Goal: Task Accomplishment & Management: Manage account settings

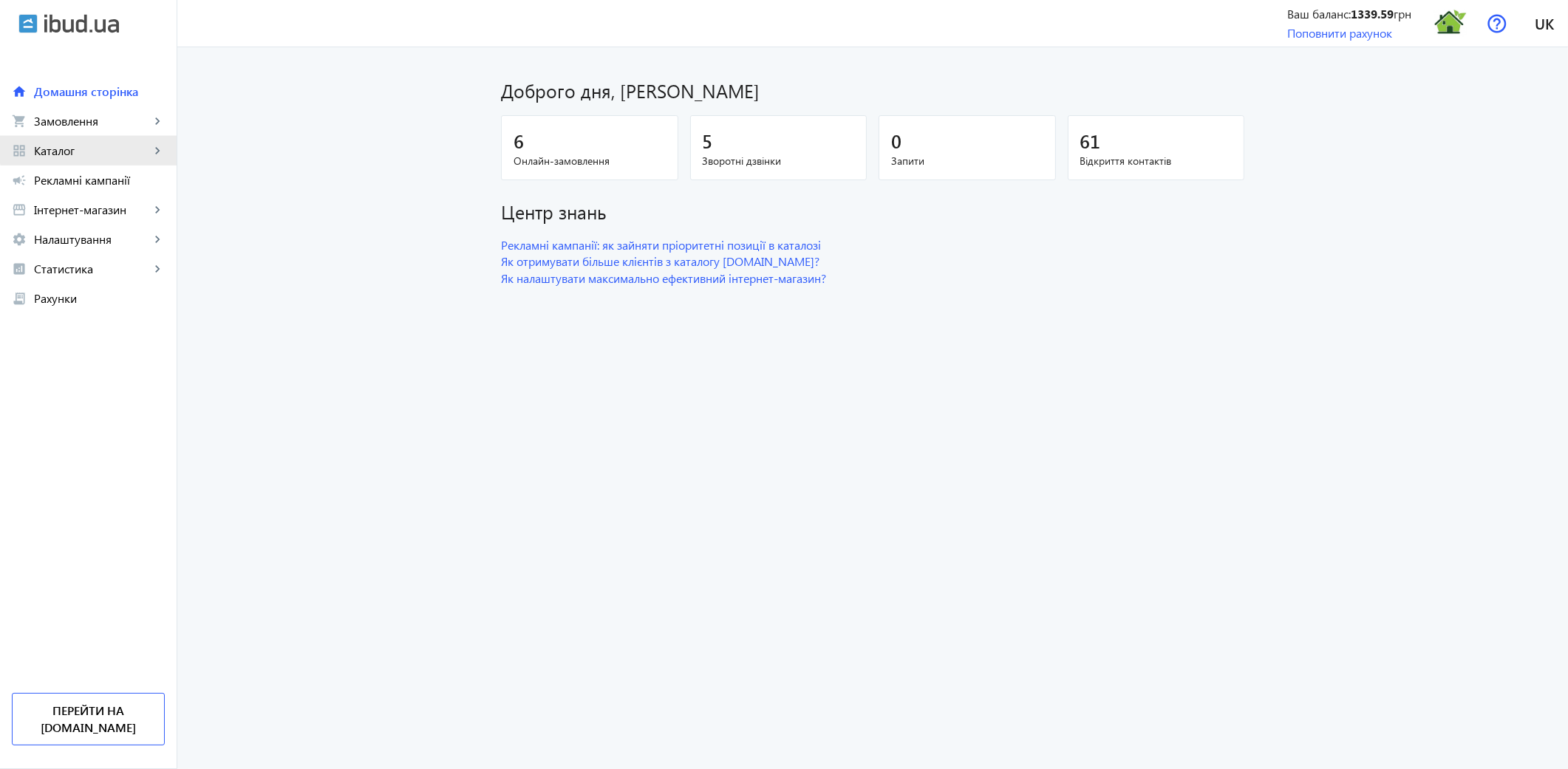
click at [131, 149] on span "Каталог" at bounding box center [92, 151] width 116 height 15
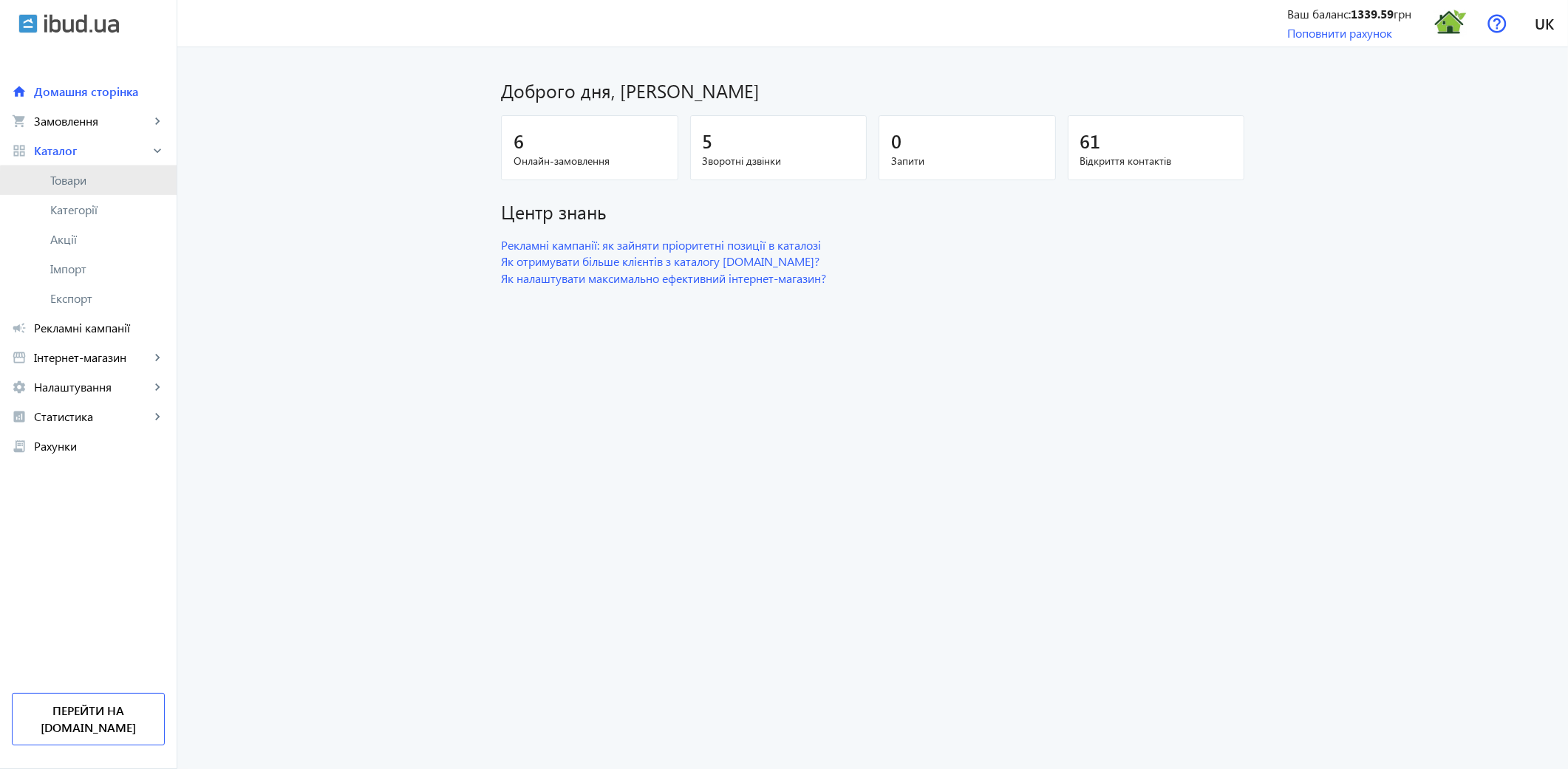
click at [112, 188] on link "Товари" at bounding box center [88, 180] width 176 height 29
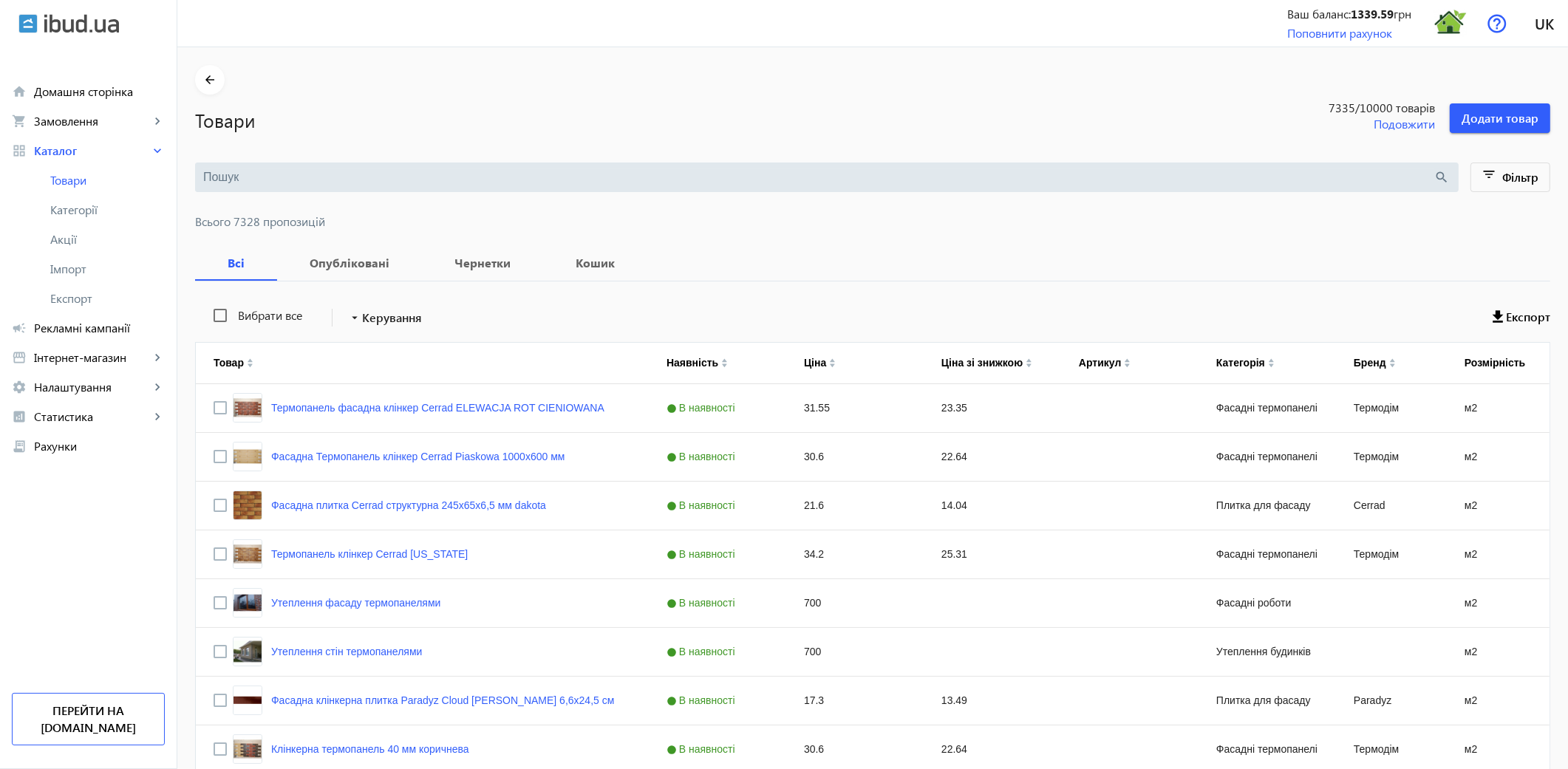
click at [262, 163] on div "search" at bounding box center [827, 177] width 1263 height 29
click at [257, 175] on input "search" at bounding box center [818, 177] width 1231 height 16
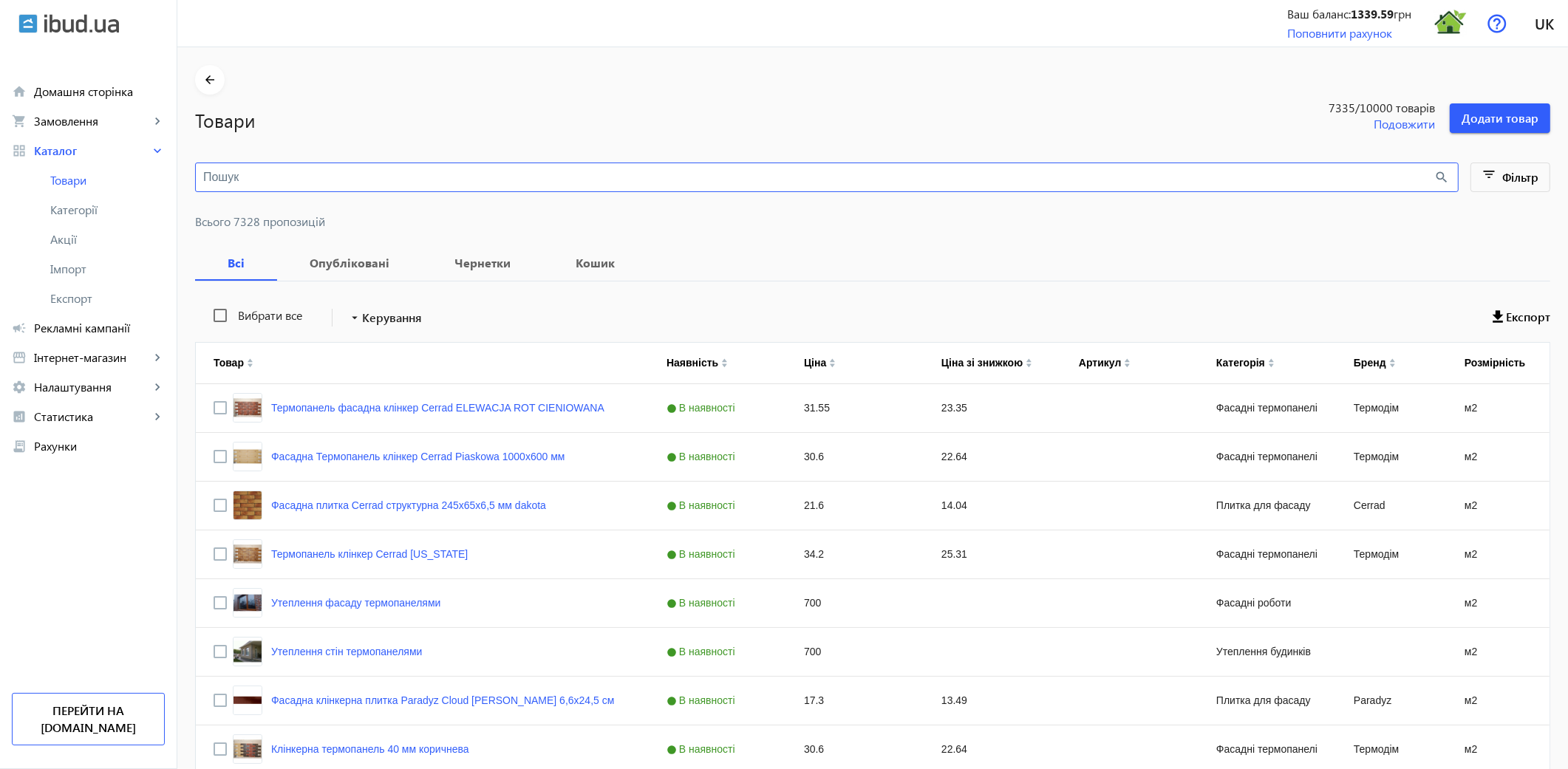
paste input "WILDWOOD BROWN"
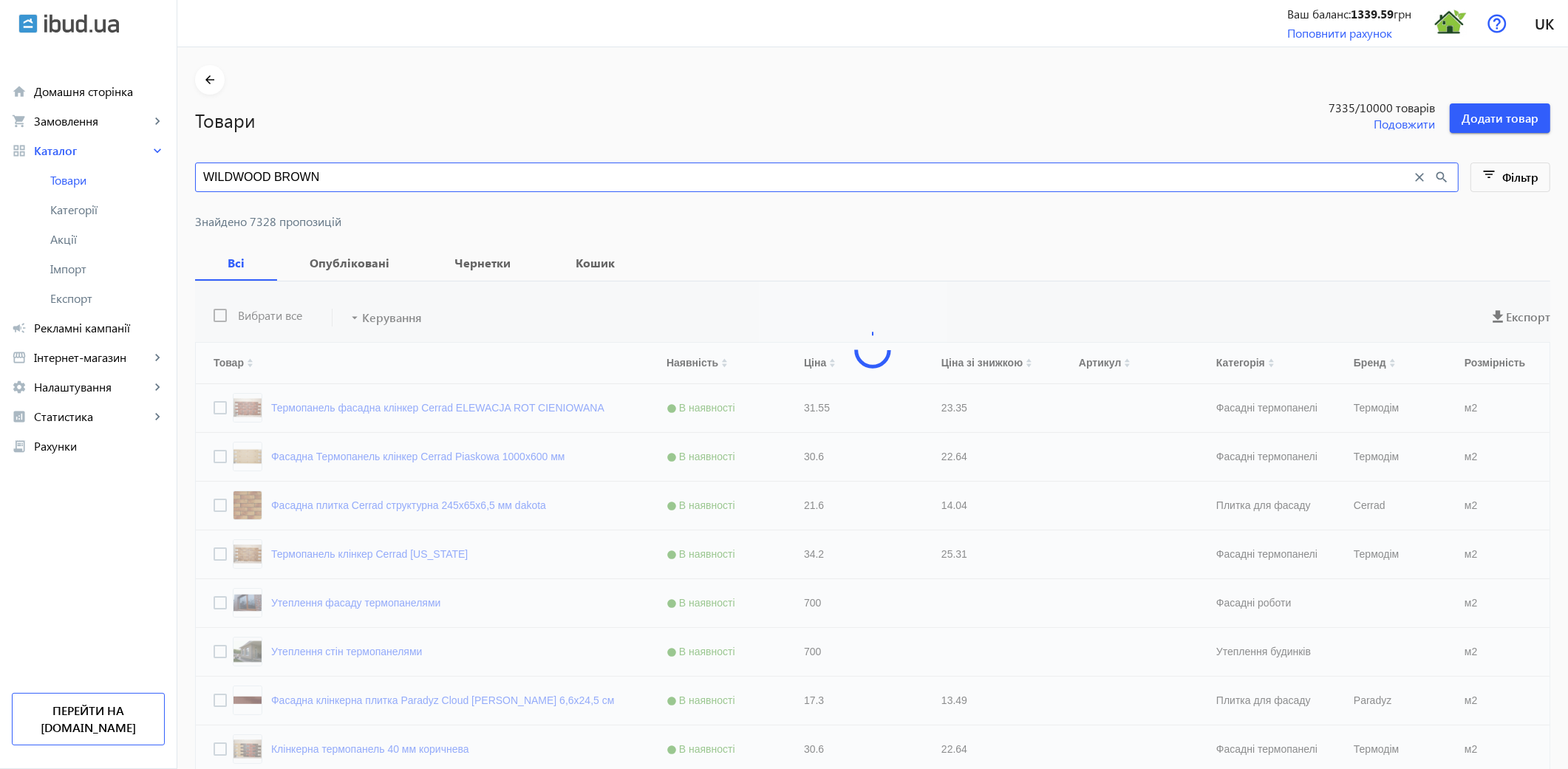
click at [321, 180] on input "WILDWOOD BROWN" at bounding box center [808, 177] width 1209 height 16
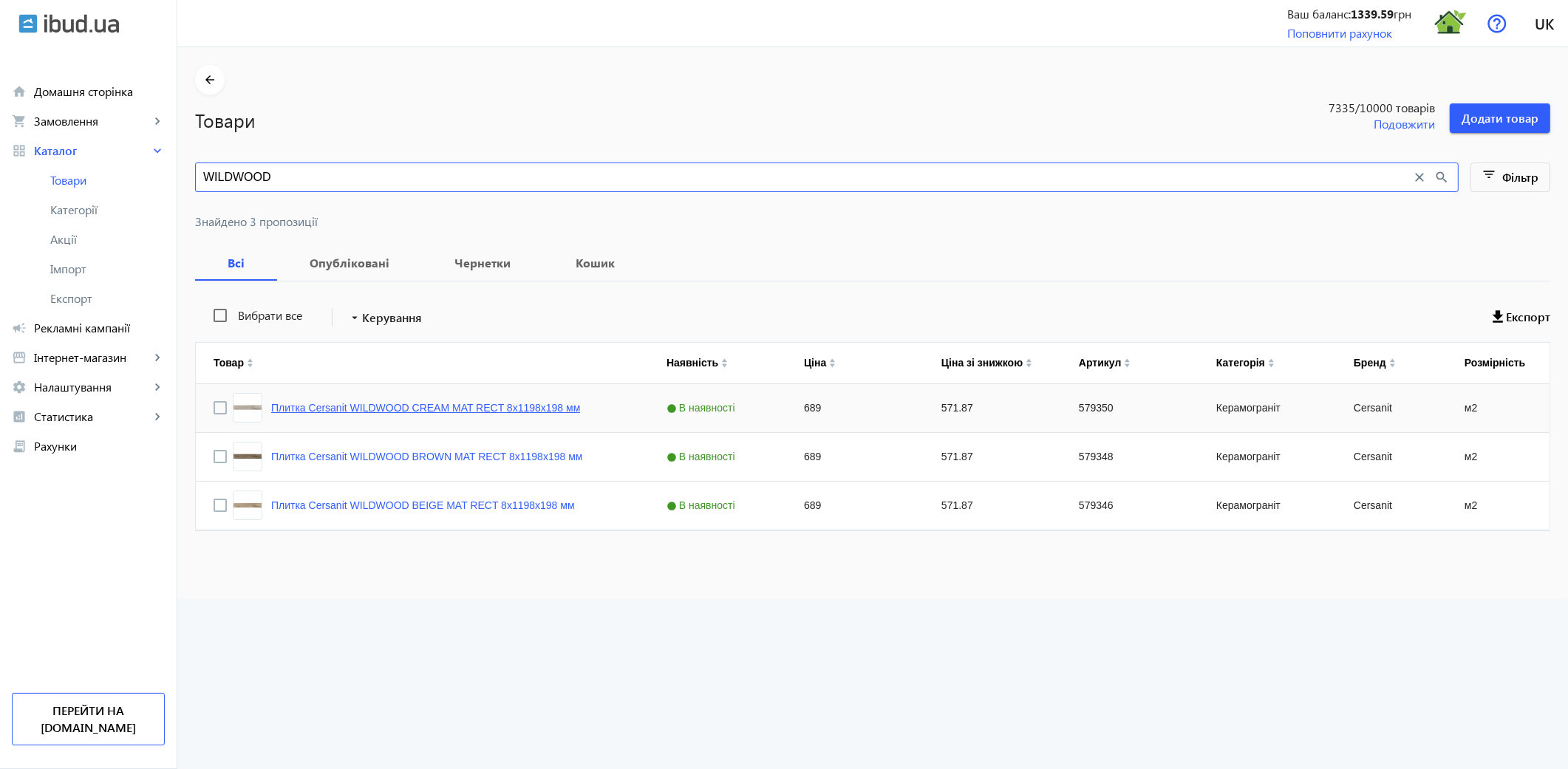
type input "WILDWOOD"
click at [430, 411] on link "Плитка Cersanit WILDWOOD CREAM MAT RECT 8х1198х198 мм" at bounding box center [426, 408] width 309 height 12
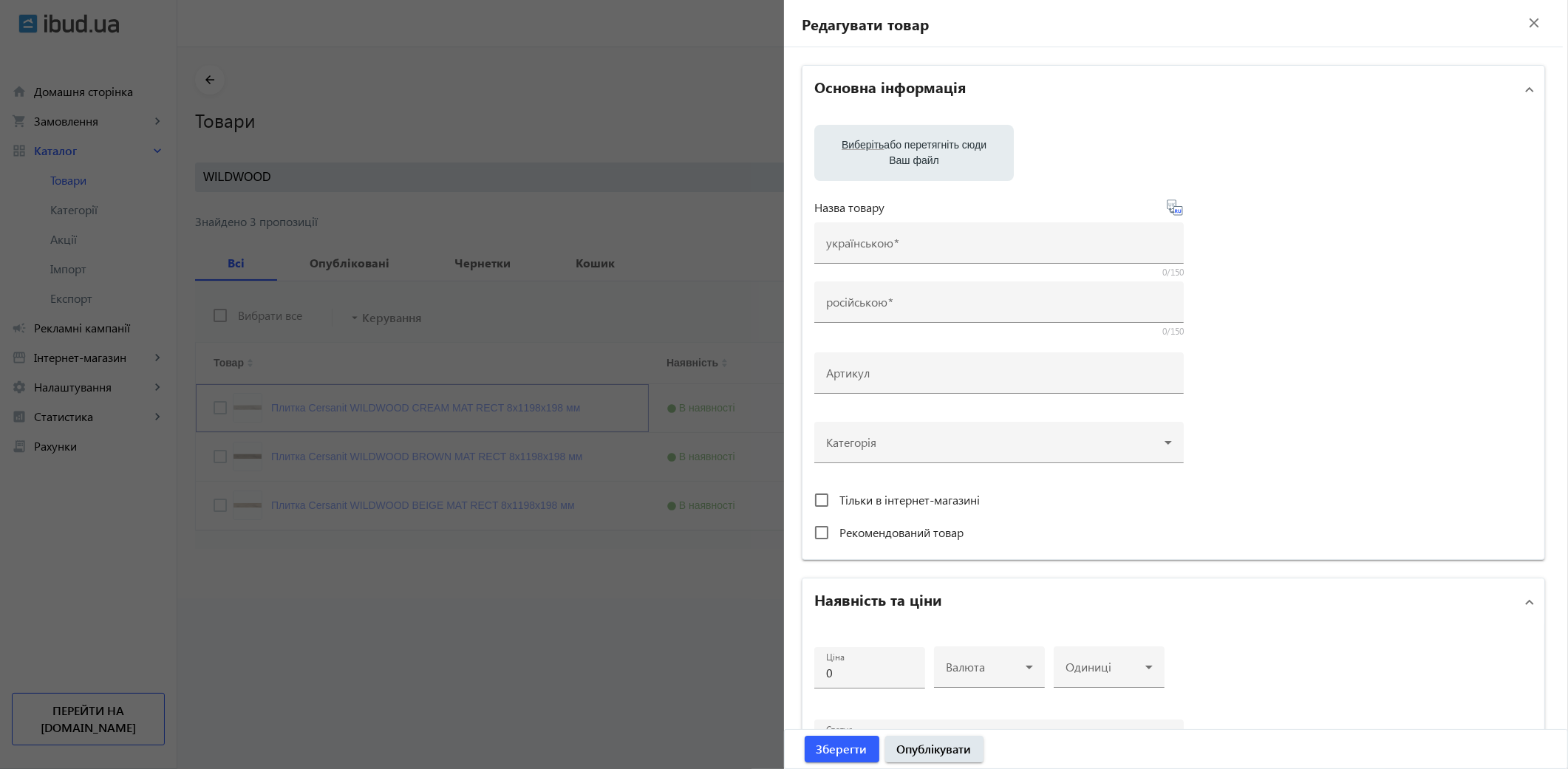
type input "Плитка Cersanit WILDWOOD CREAM MAT RECT 8х1198х198 мм"
type input "579350"
type input "689"
type input "1"
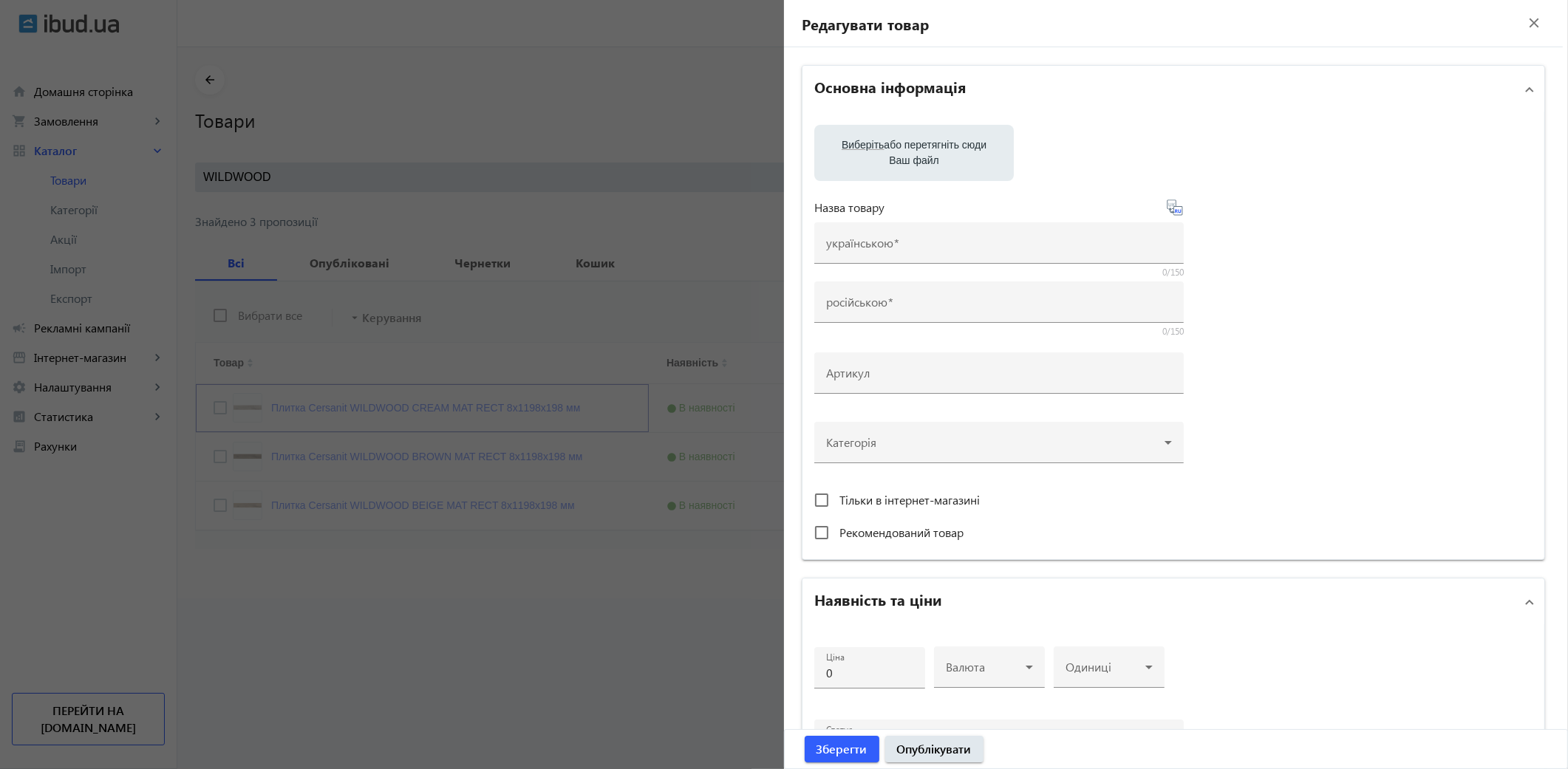
type input "Плитка Cersanit WILDWOOD CREAM MAT RECT 8х1198х198 мм"
type textarea "Плитка Cersanit WILDWOOD CREAM MAT RECT 8х1198х198 мм купити в компанії Термодо…"
type textarea "Плитка Cersanit WILDWOOD CREAM MAT RECT 8х1198х198 мм купить в компании Термодо…"
type input "плитка, плитка для дому, керамограніт, керамогранітна плитка, плитка для підлог…"
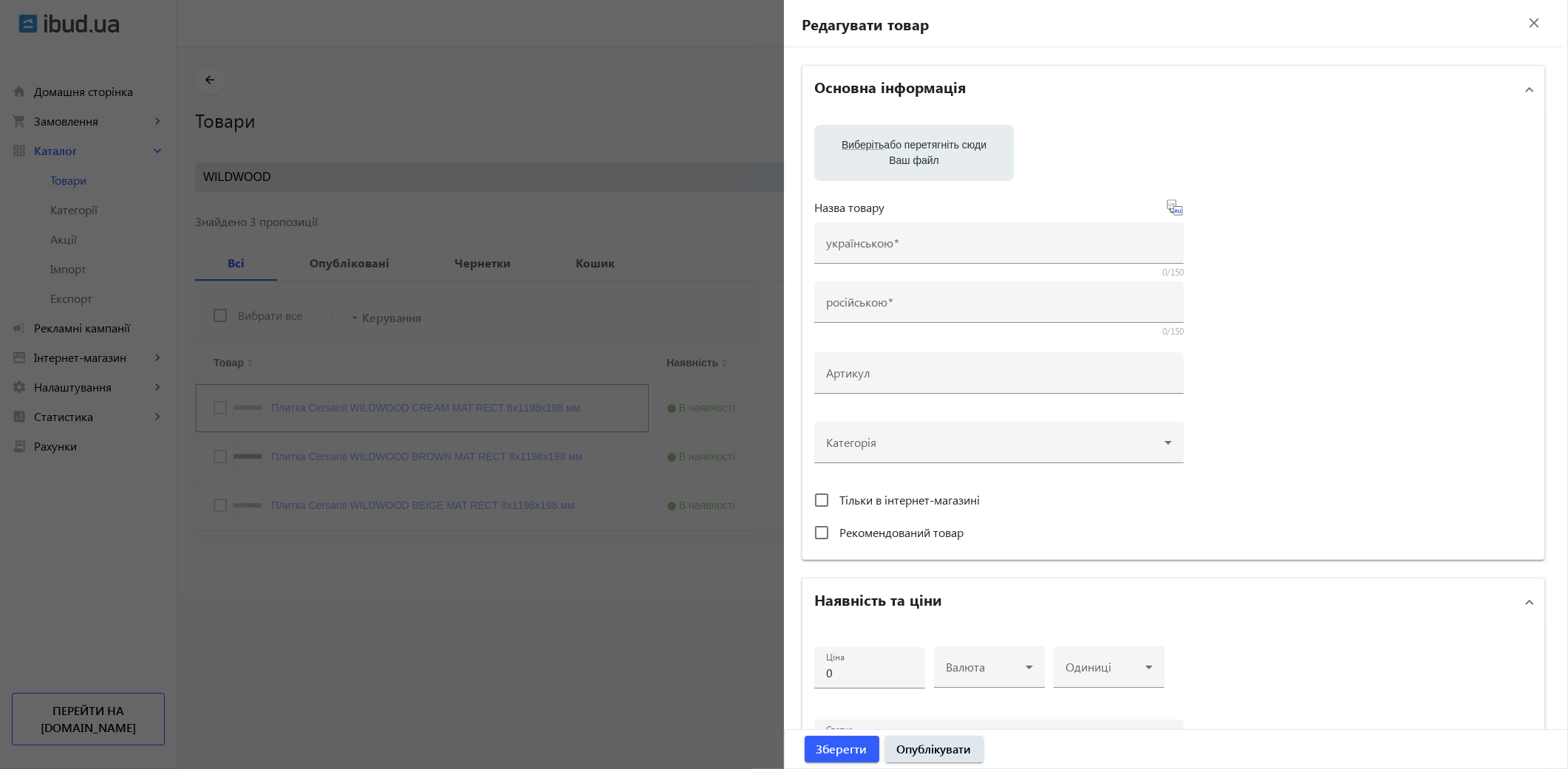
type input "плитка, плитка для дома, керамогранит, керамогранитная плитка, напольная плитка…"
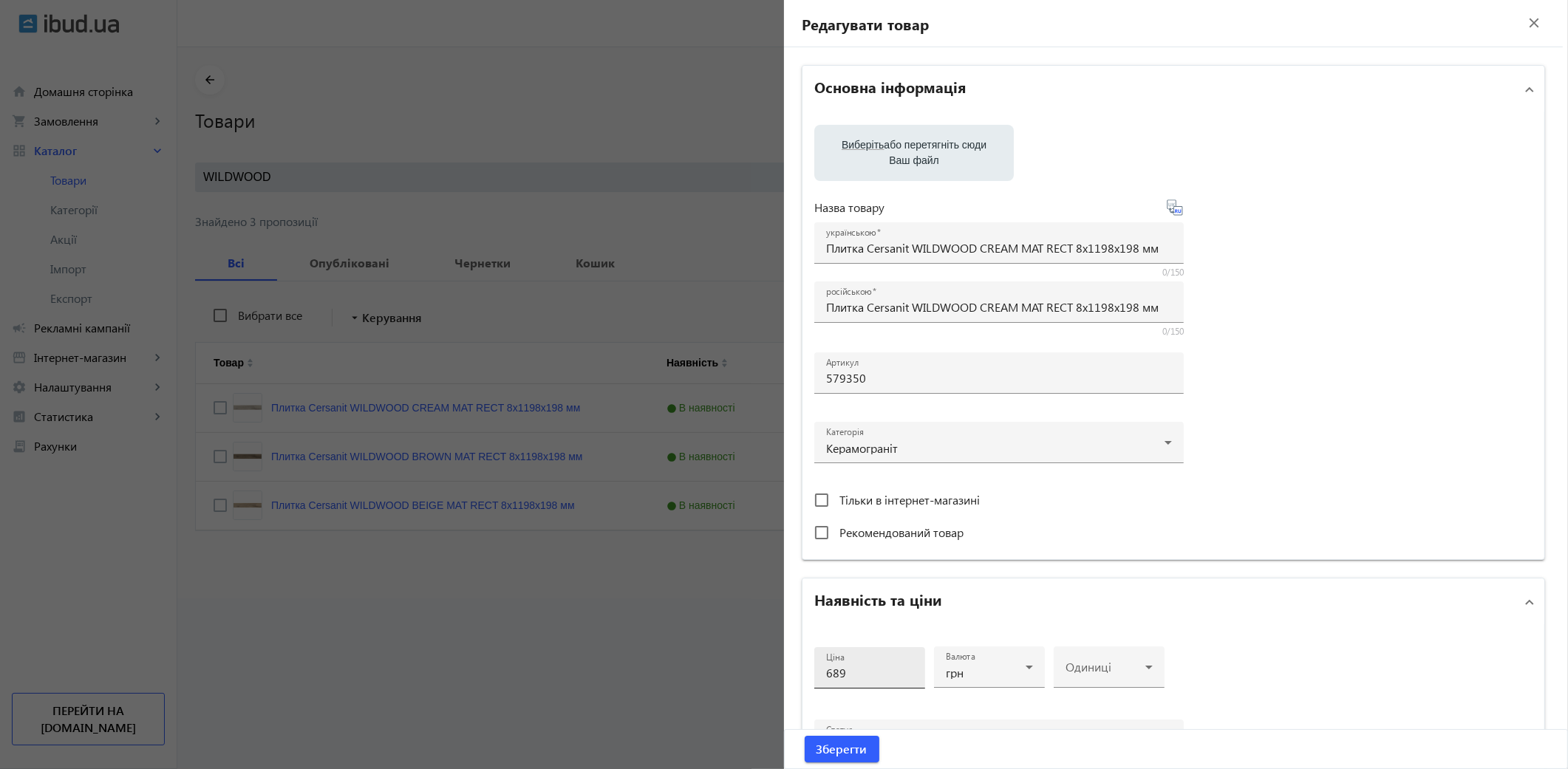
click at [857, 665] on input "689" at bounding box center [869, 672] width 87 height 16
type input "6"
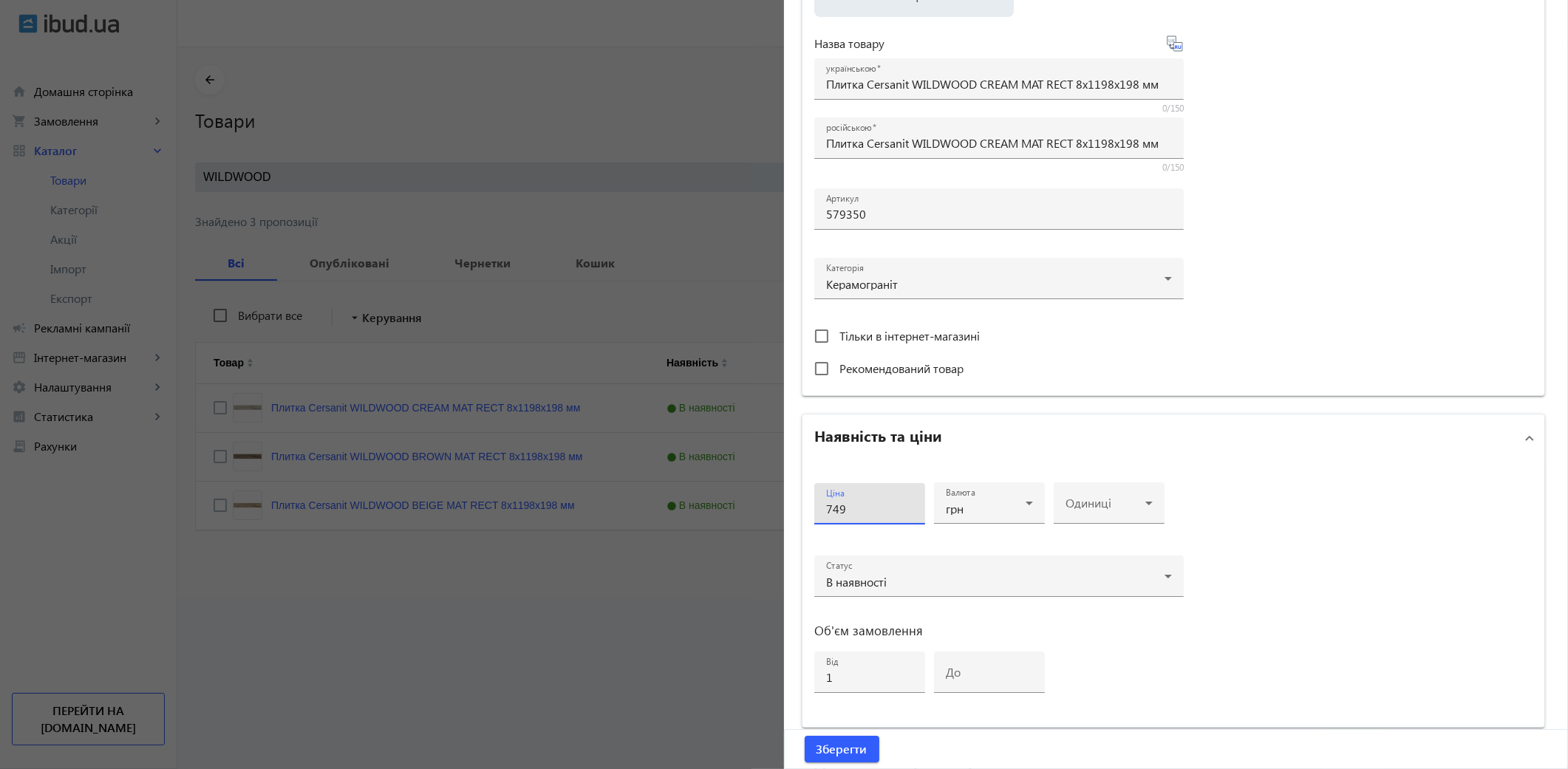
type input "749"
click at [805, 736] on button "Зберегти" at bounding box center [842, 749] width 75 height 26
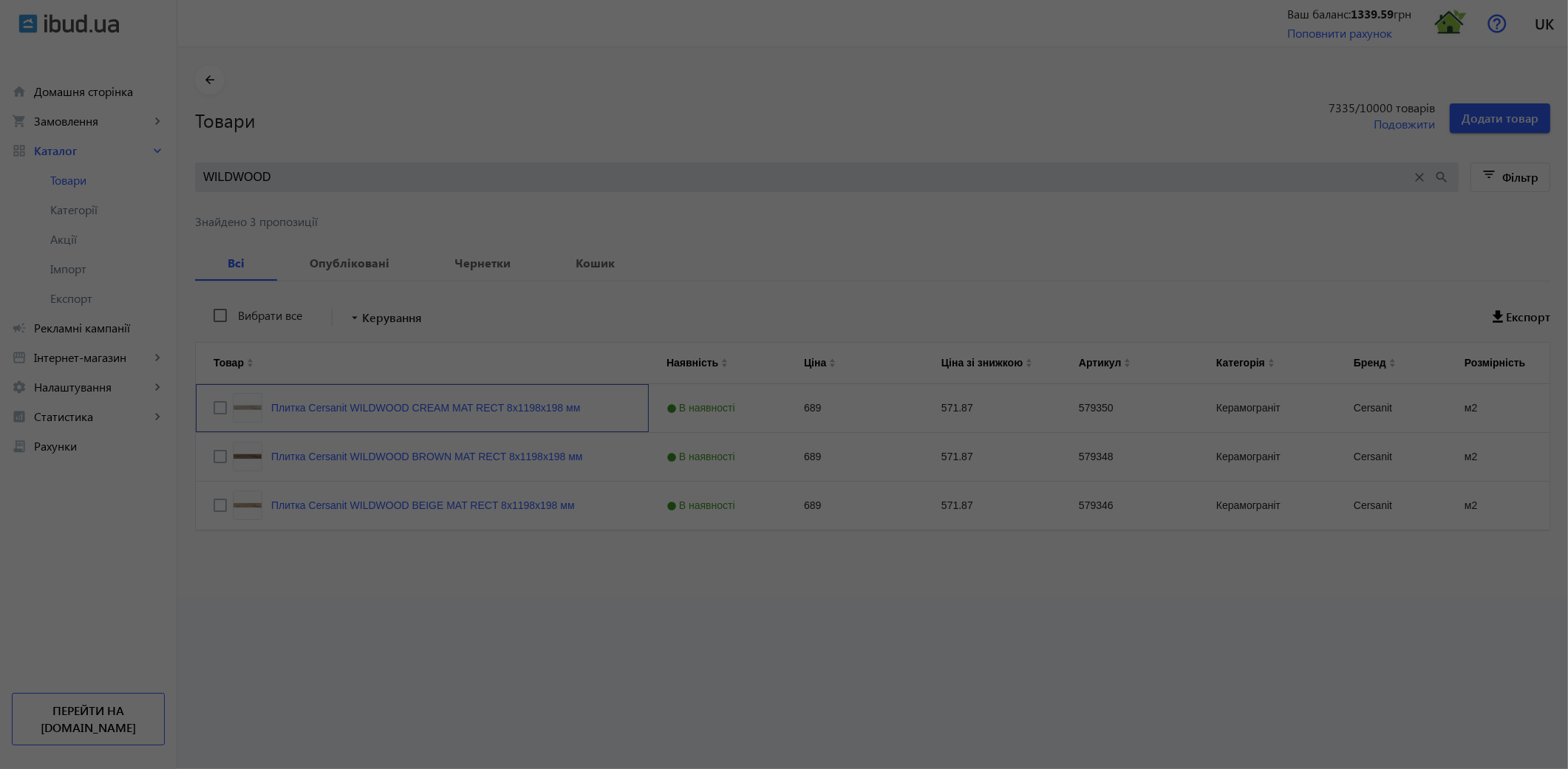
scroll to position [0, 0]
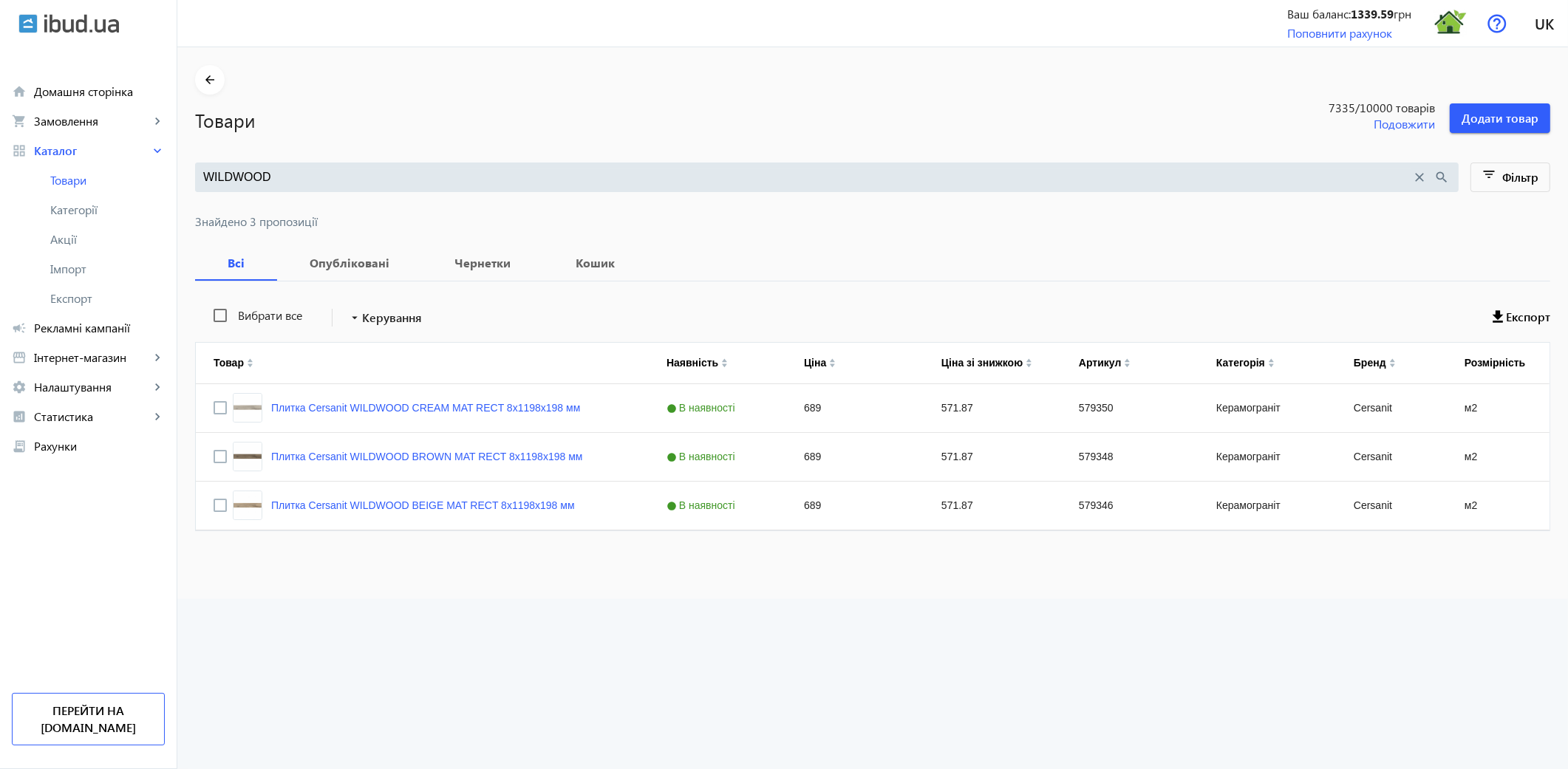
click at [503, 454] on mat-sidenav-container "arrow_back Товари 7335 /10000 товарів Подовжити Додати товар WILDWOOD close sea…" at bounding box center [872, 324] width 1390 height 552
click at [515, 460] on link "Плитка Cersanit WILDWOOD BROWN MAT RECT 8х1198х198 мм" at bounding box center [427, 457] width 311 height 12
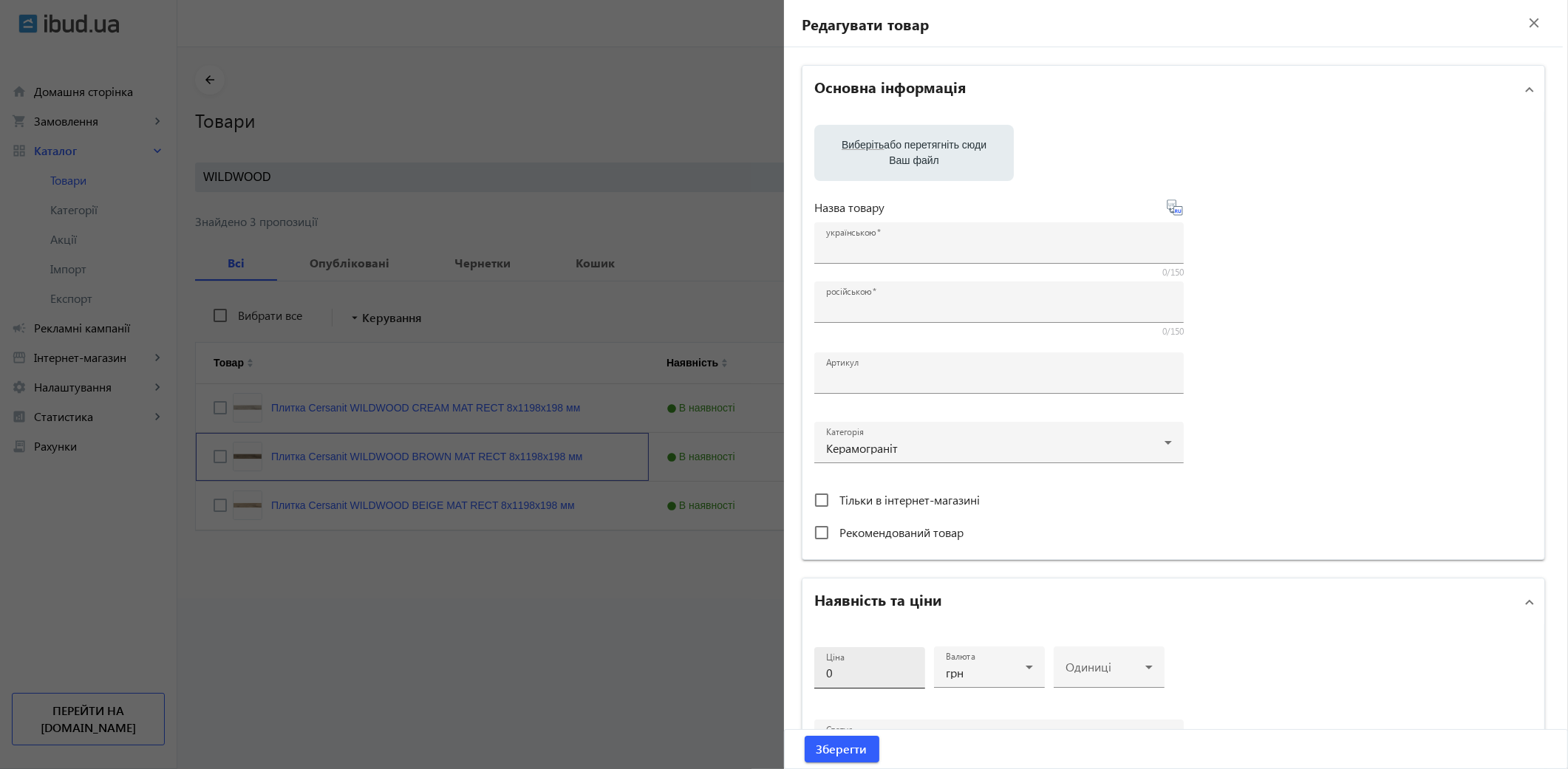
type input "Плитка Cersanit WILDWOOD BROWN MAT RECT 8х1198х198 мм"
type input "579348"
type input "689"
type input "1"
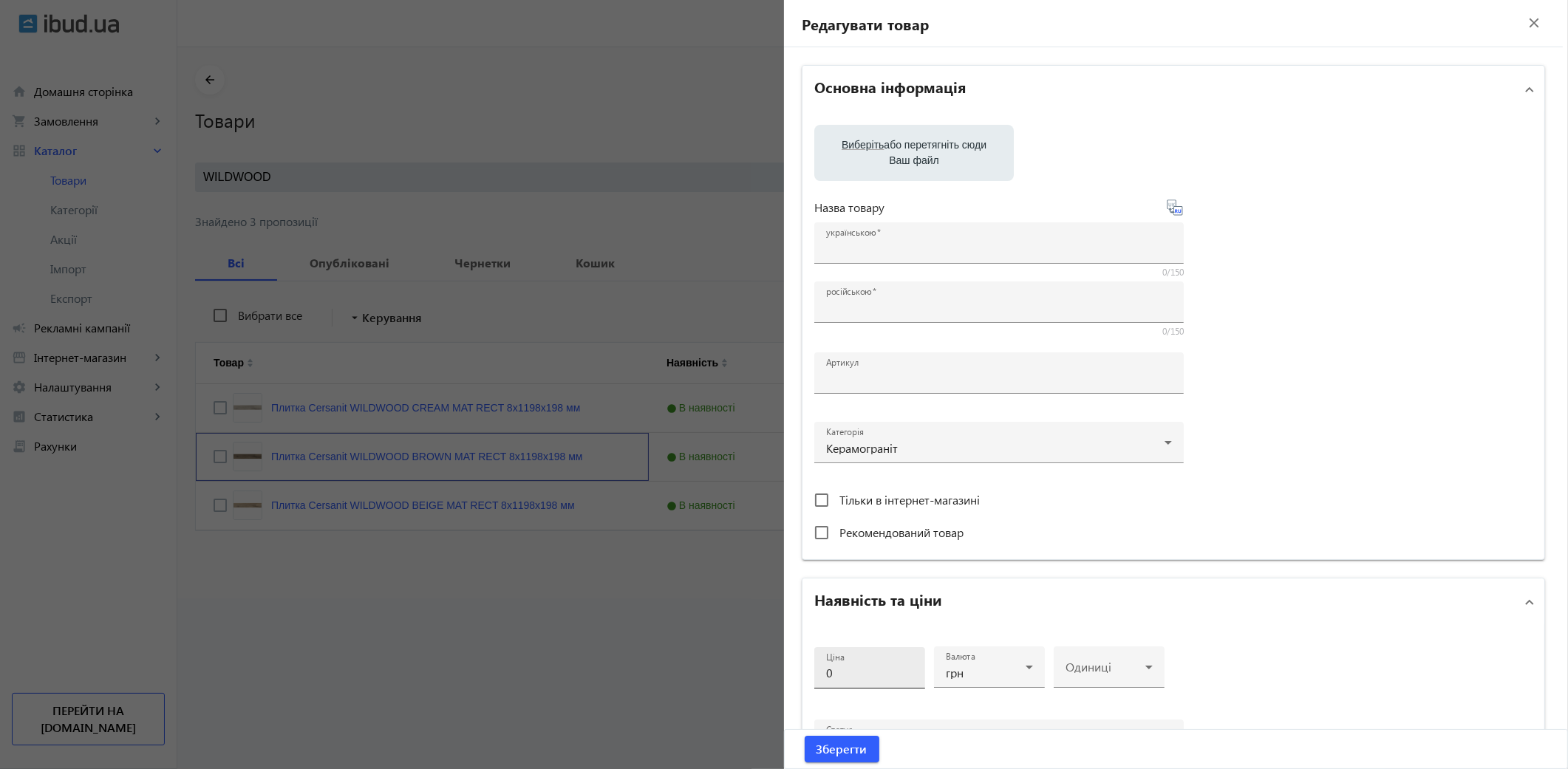
type input "Плитка Cersanit WILDWOOD BROWN MAT RECT 8х1198х198 мм"
type textarea "Плитка Cersanit WILDWOOD BROWN MAT RECT 8х1198х198 мм купити в компанії Термодо…"
type textarea "Плитка Cersanit WILDWOOD BROWN MAT RECT 8х1198х198 мм купить в компании Термодо…"
type input "плитка, плитка для дому, керамограніт, керамогранітна плитка, плитка для підлог…"
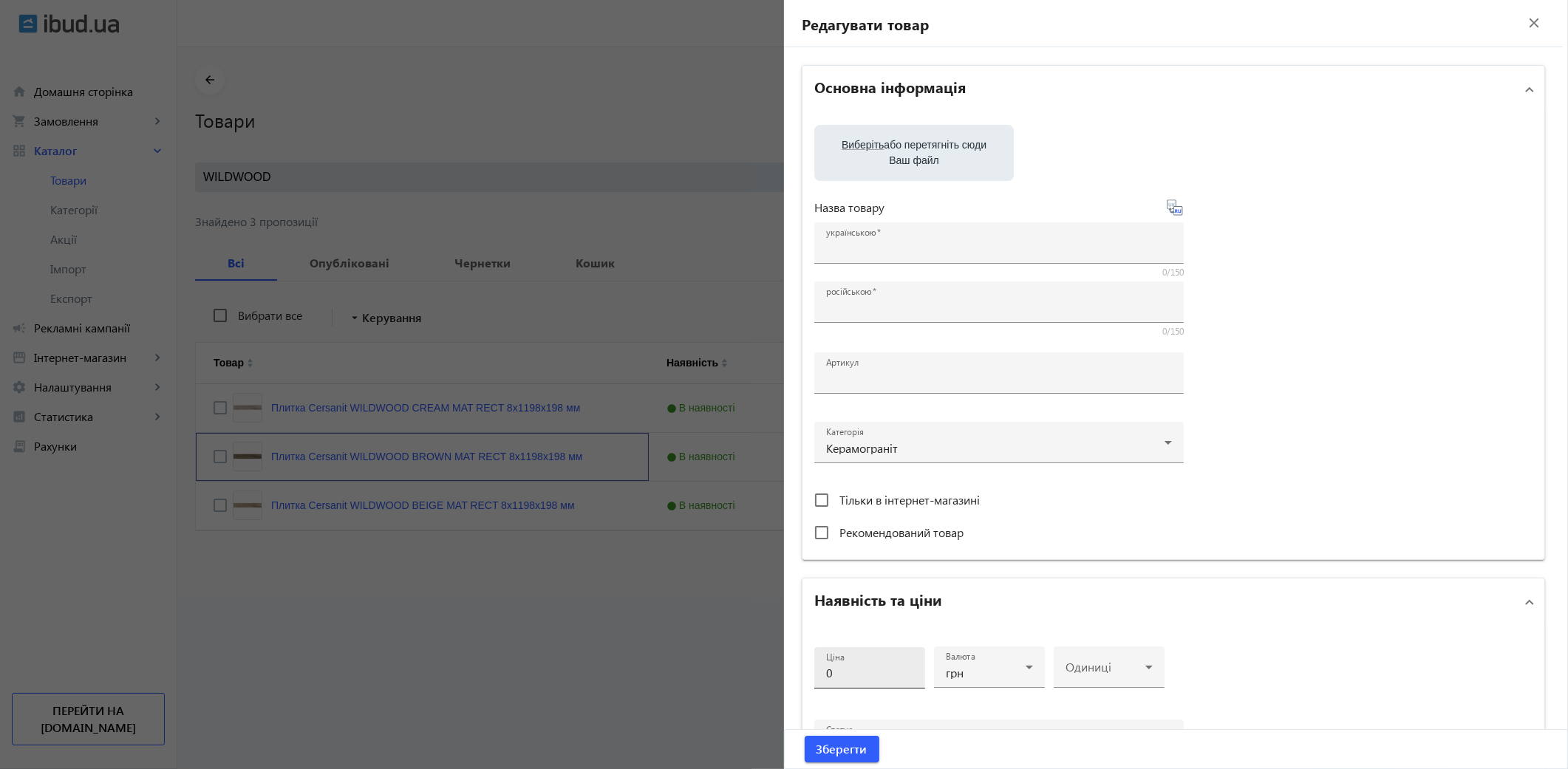
type input "плитка, плитка для дома, керамогранит, керамогранитная плитка, напольная плитка…"
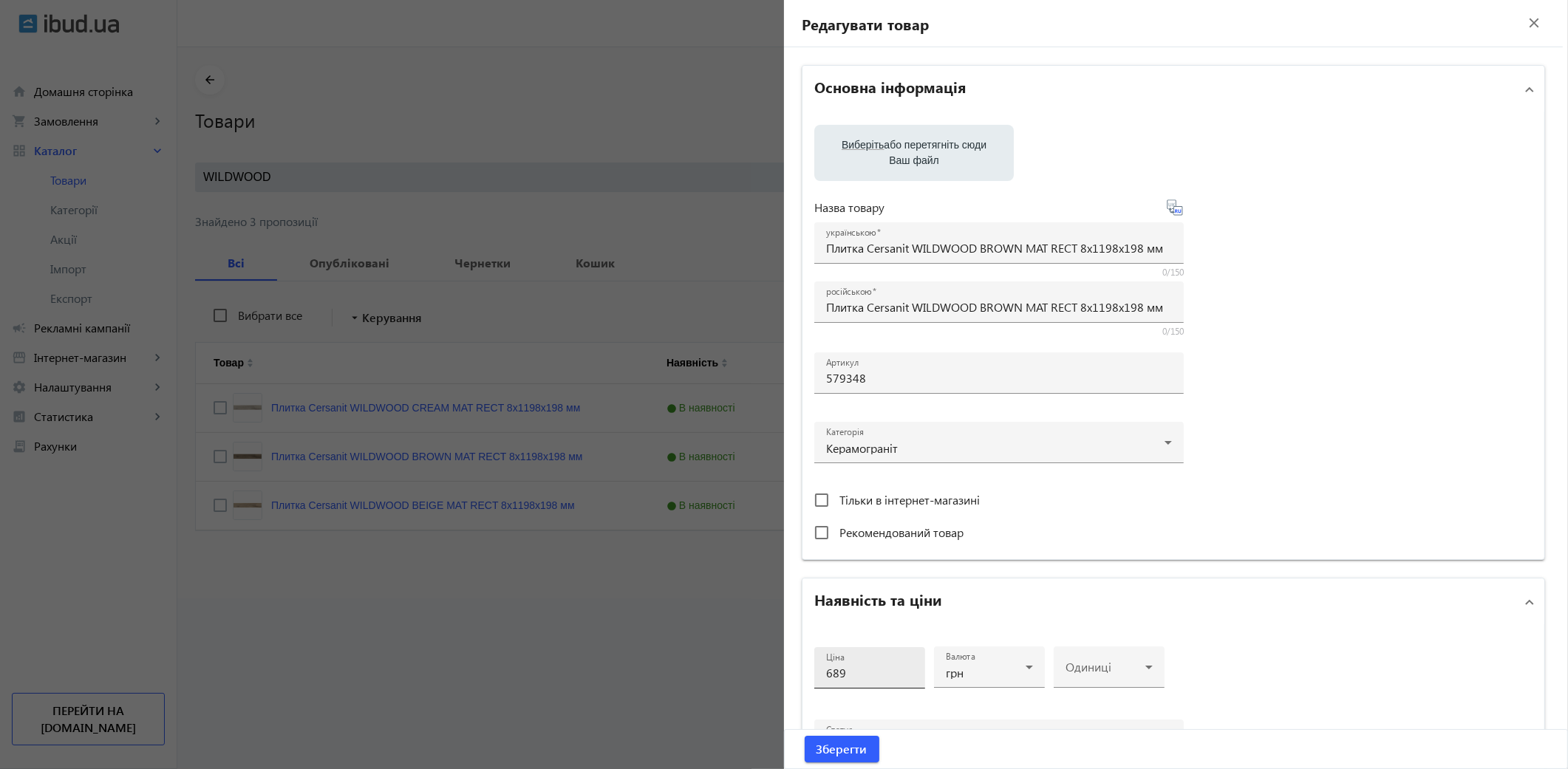
click at [866, 670] on input "689" at bounding box center [869, 672] width 87 height 16
type input "6"
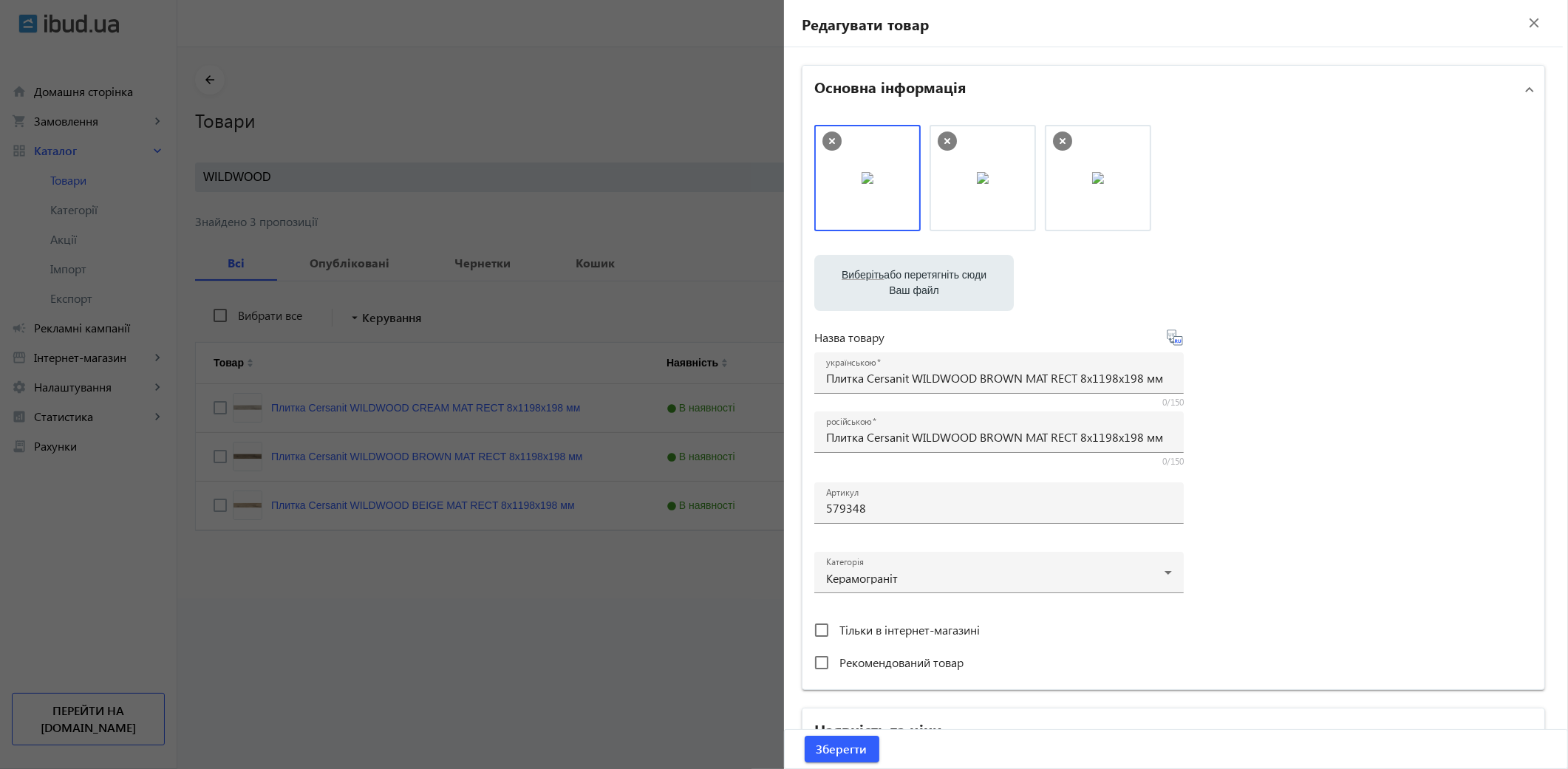
scroll to position [40, 0]
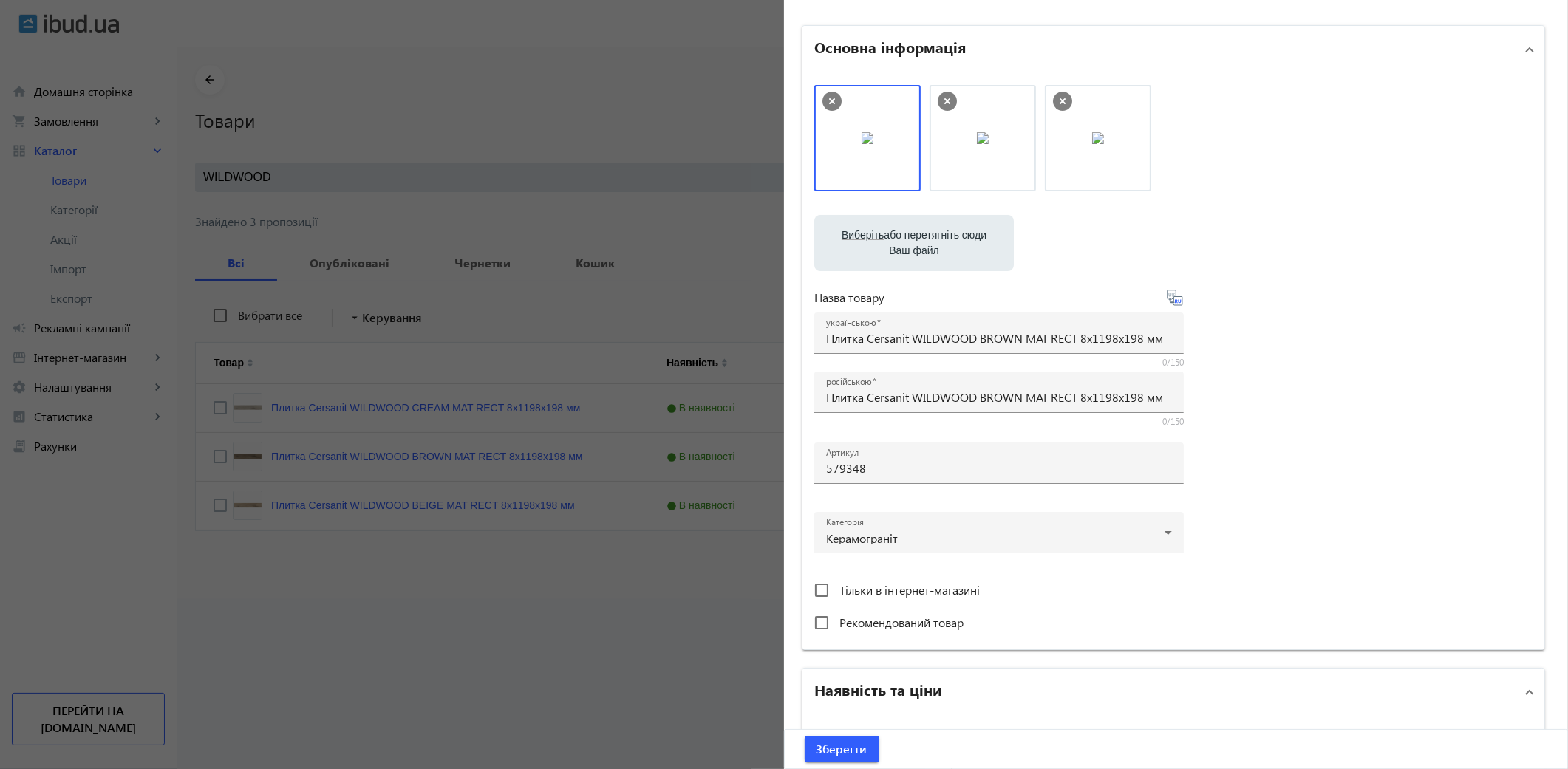
type input "749"
click at [805, 736] on button "Зберегти" at bounding box center [842, 749] width 75 height 26
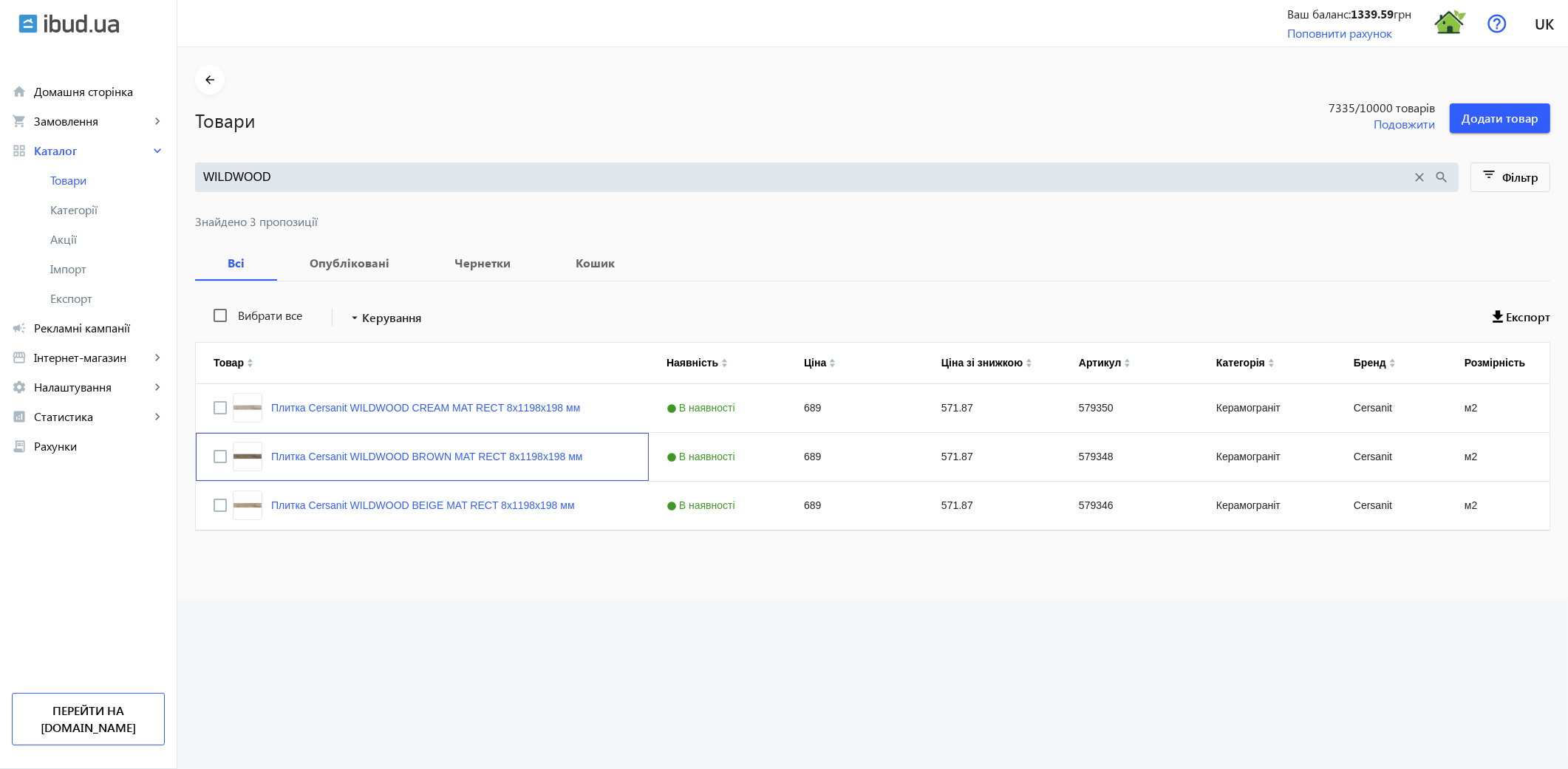
scroll to position [0, 0]
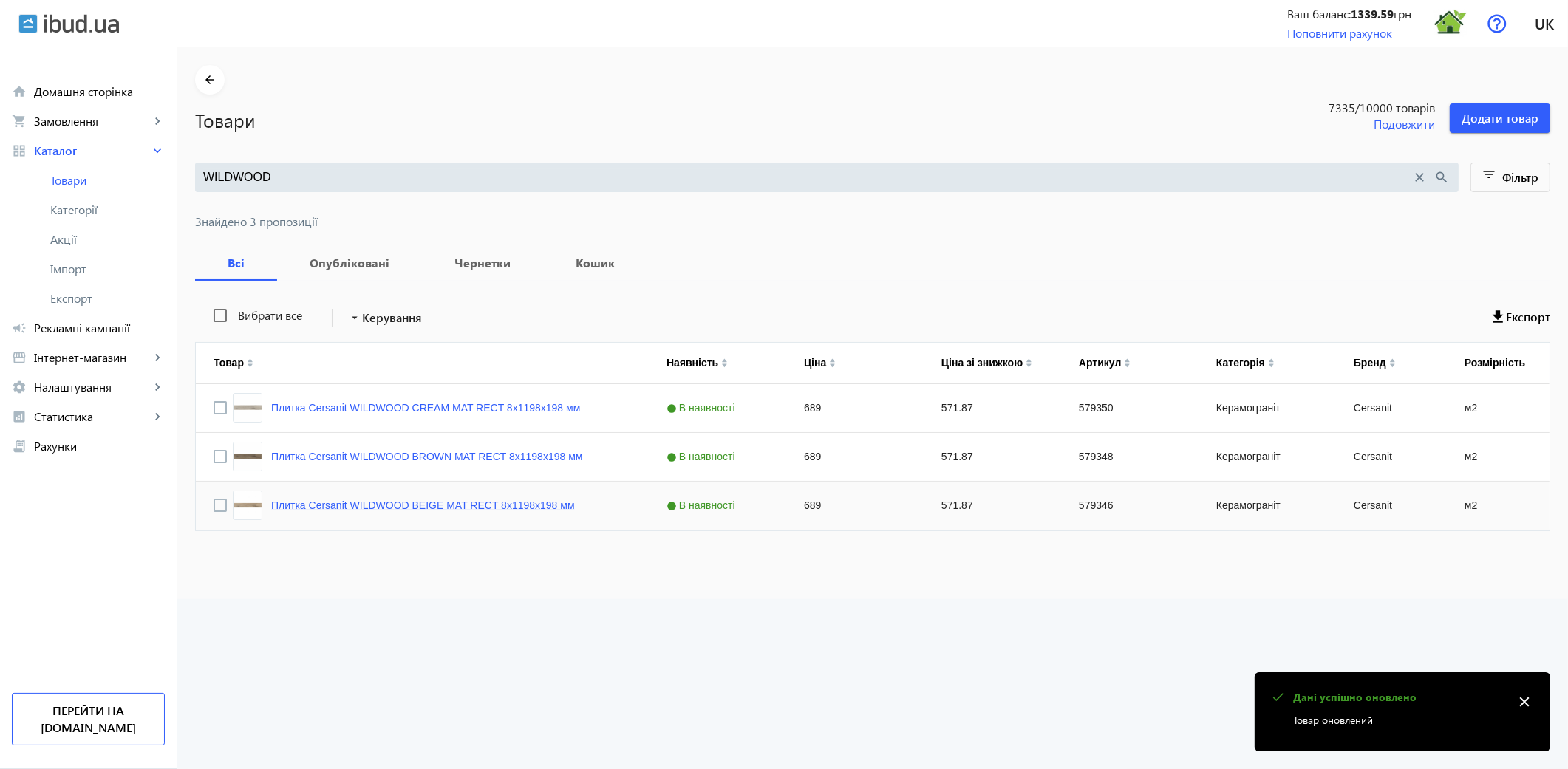
click at [501, 507] on link "Плитка Cersanit WILDWOOD BEIGE MAT RECT 8х1198х198 мм" at bounding box center [423, 505] width 303 height 12
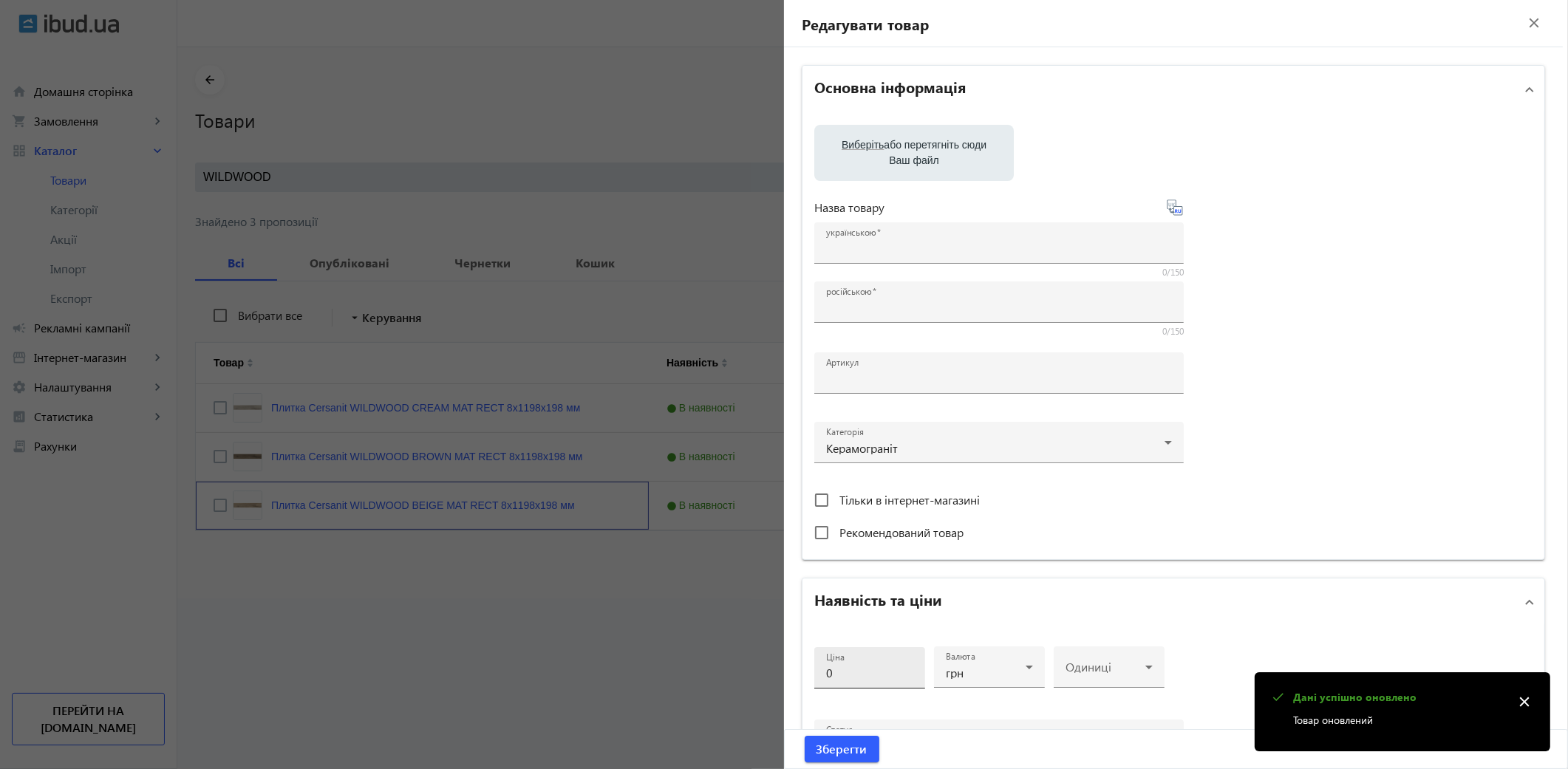
type input "Плитка Cersanit WILDWOOD BEIGE MAT RECT 8х1198х198 мм"
type input "579346"
type input "689"
type input "1"
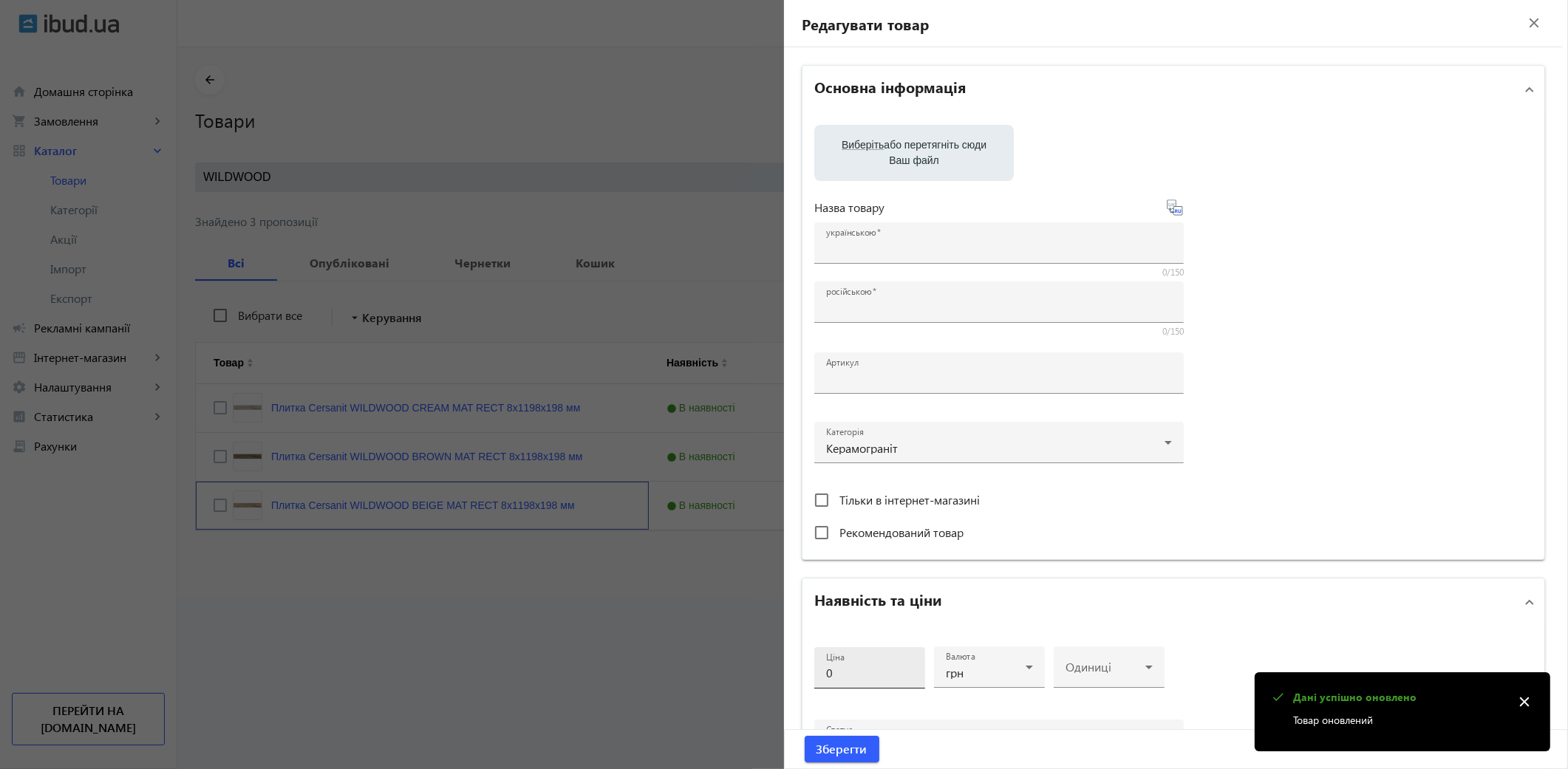
type input "Плитка Cersanit WILDWOOD BEIGE MAT RECT 8х1198х198 мм"
type textarea "Плитка Cersanit WILDWOOD BEIGE MAT RECT 8х1198х198 мм купити в компанії Термодо…"
type textarea "Плитка Cersanit WILDWOOD BEIGE MAT RECT 8х1198х198 мм купить в компании Термодо…"
type input "плитка, плитка для дому, керамограніт, керамогранітна плитка, плитка для підлог…"
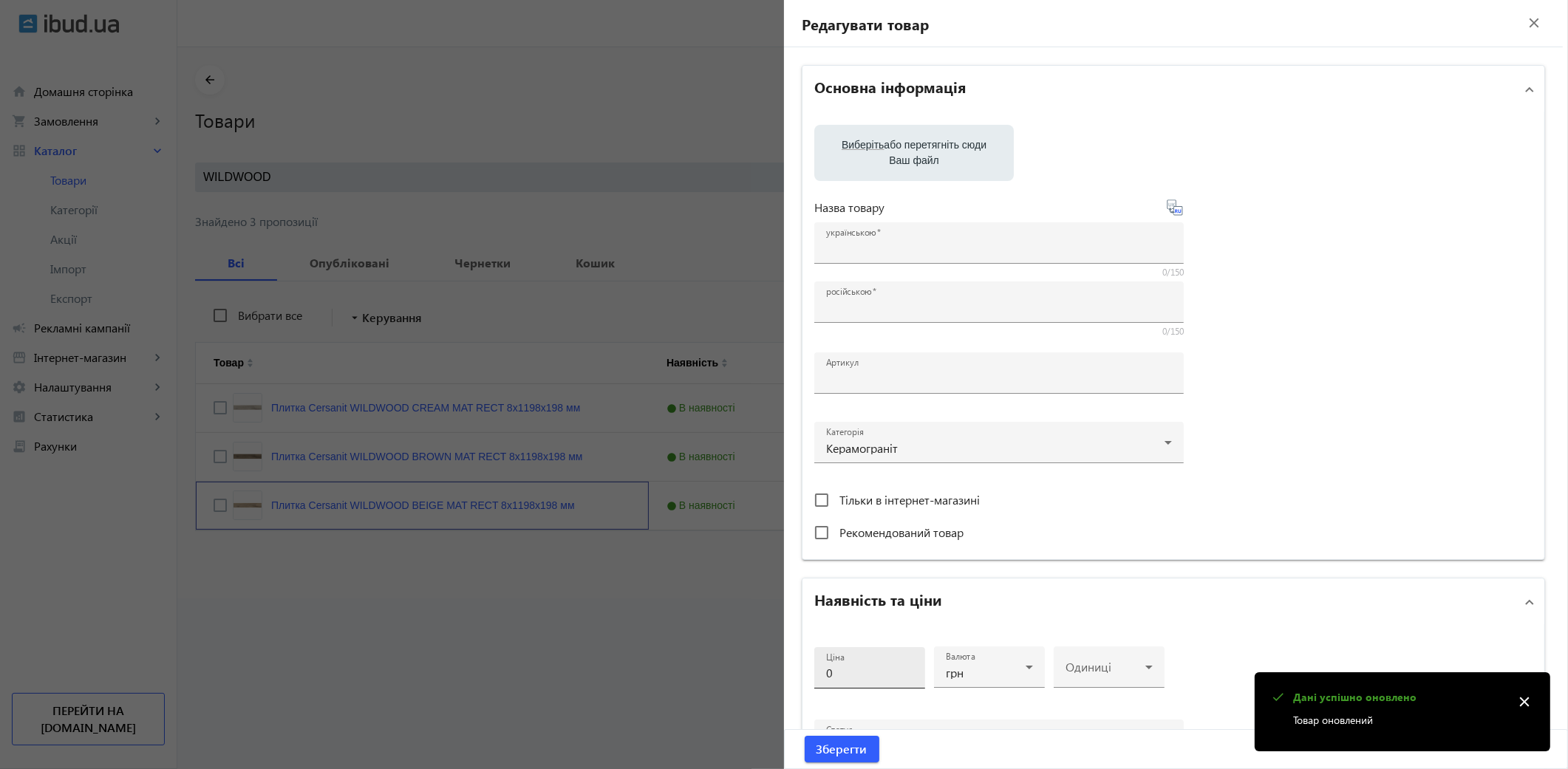
type input "плитка, плитка для дома, керамогранит, керамогранитная плитка, напольная плитка…"
click at [847, 674] on input "689" at bounding box center [869, 672] width 87 height 16
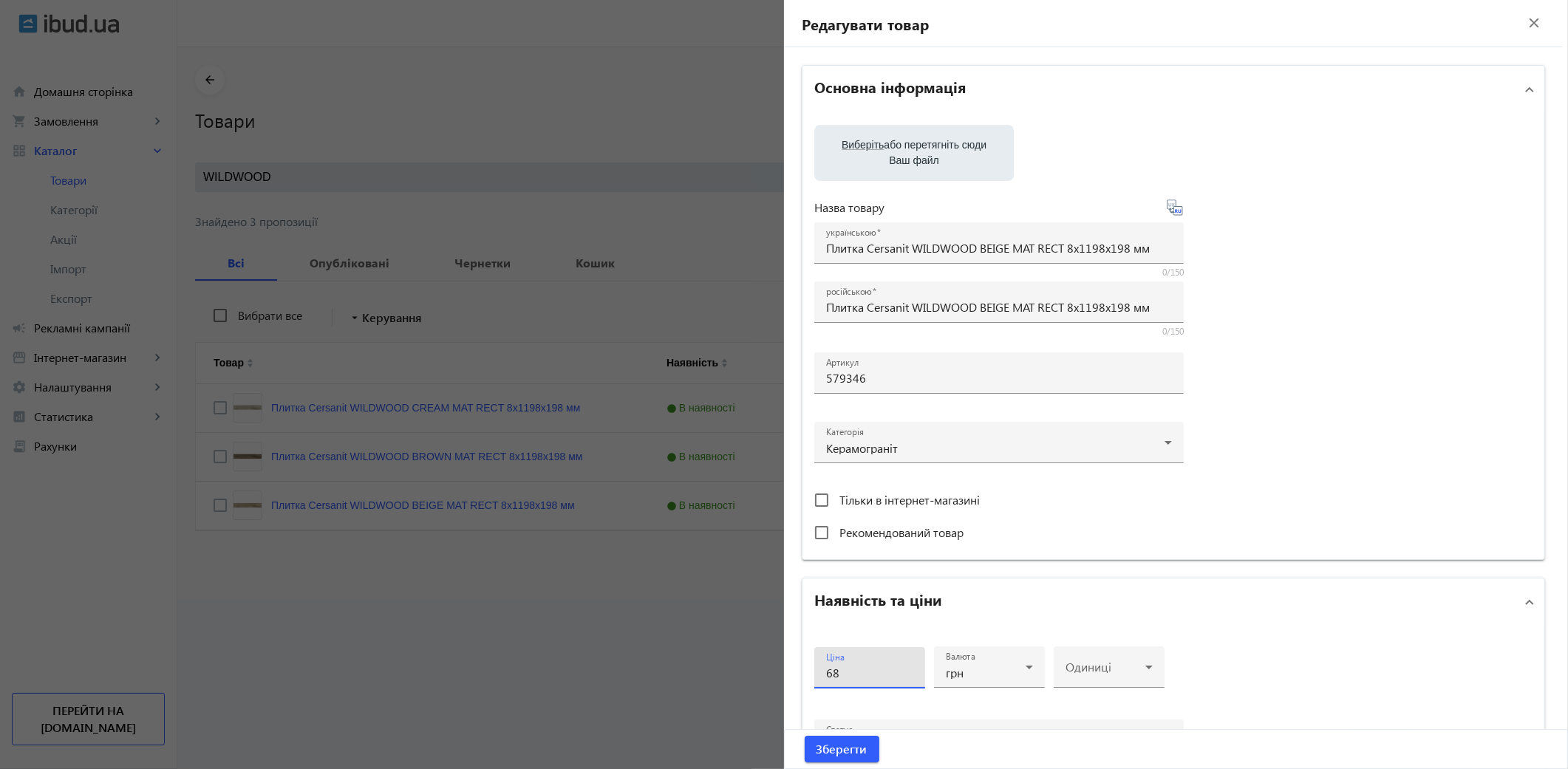
type input "6"
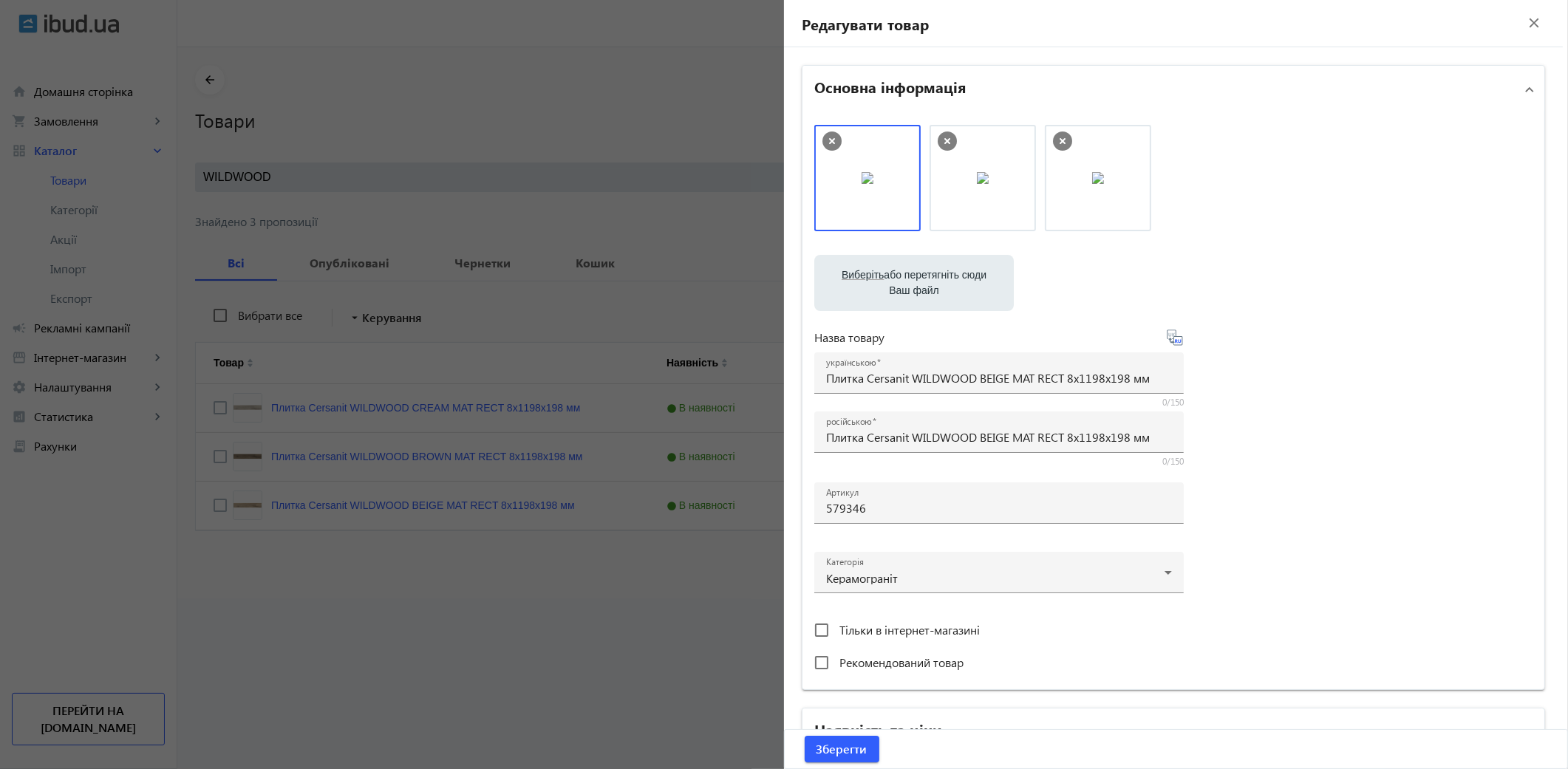
scroll to position [40, 0]
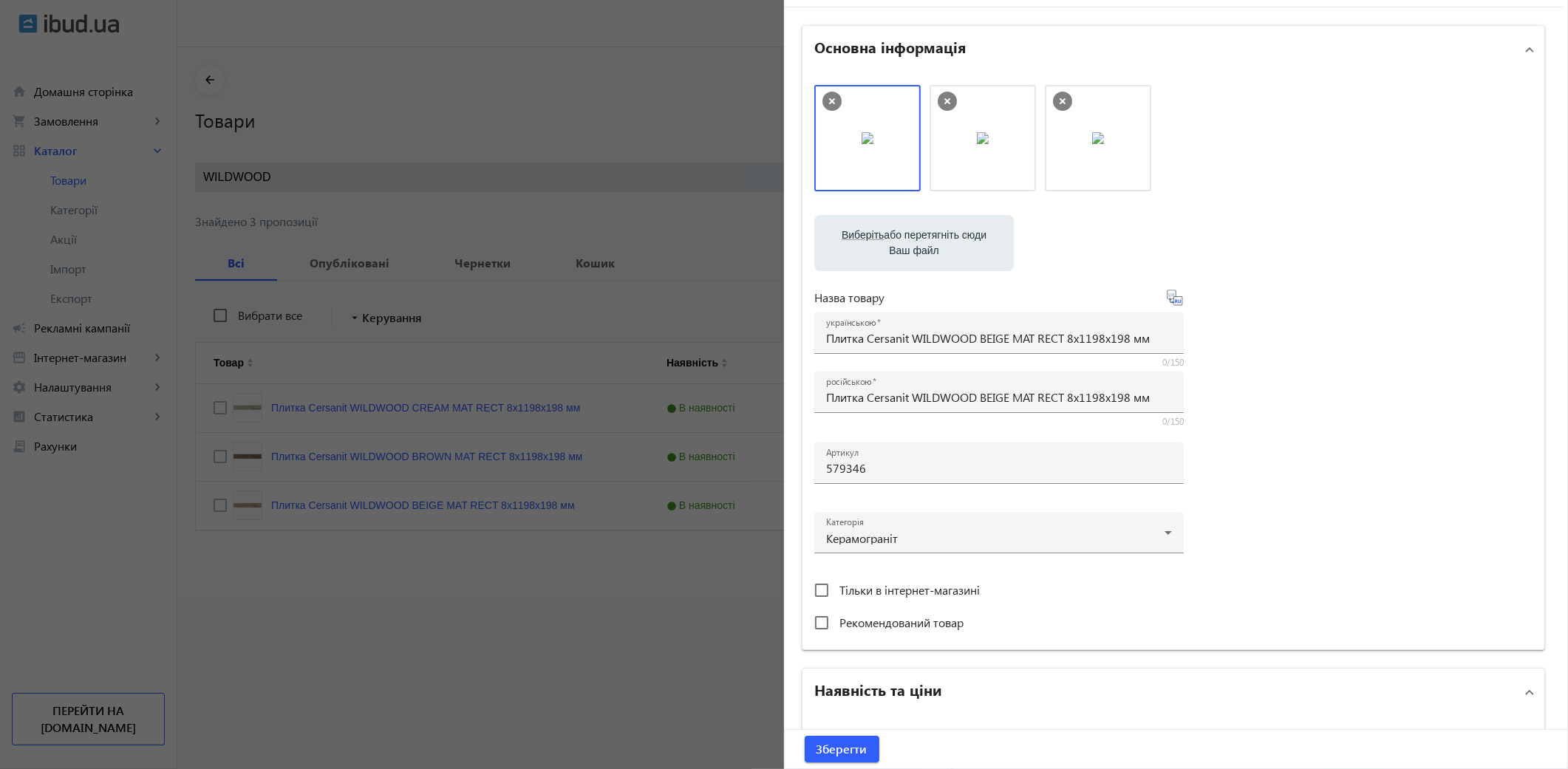
type input "749"
click at [805, 736] on button "Зберегти" at bounding box center [842, 749] width 75 height 26
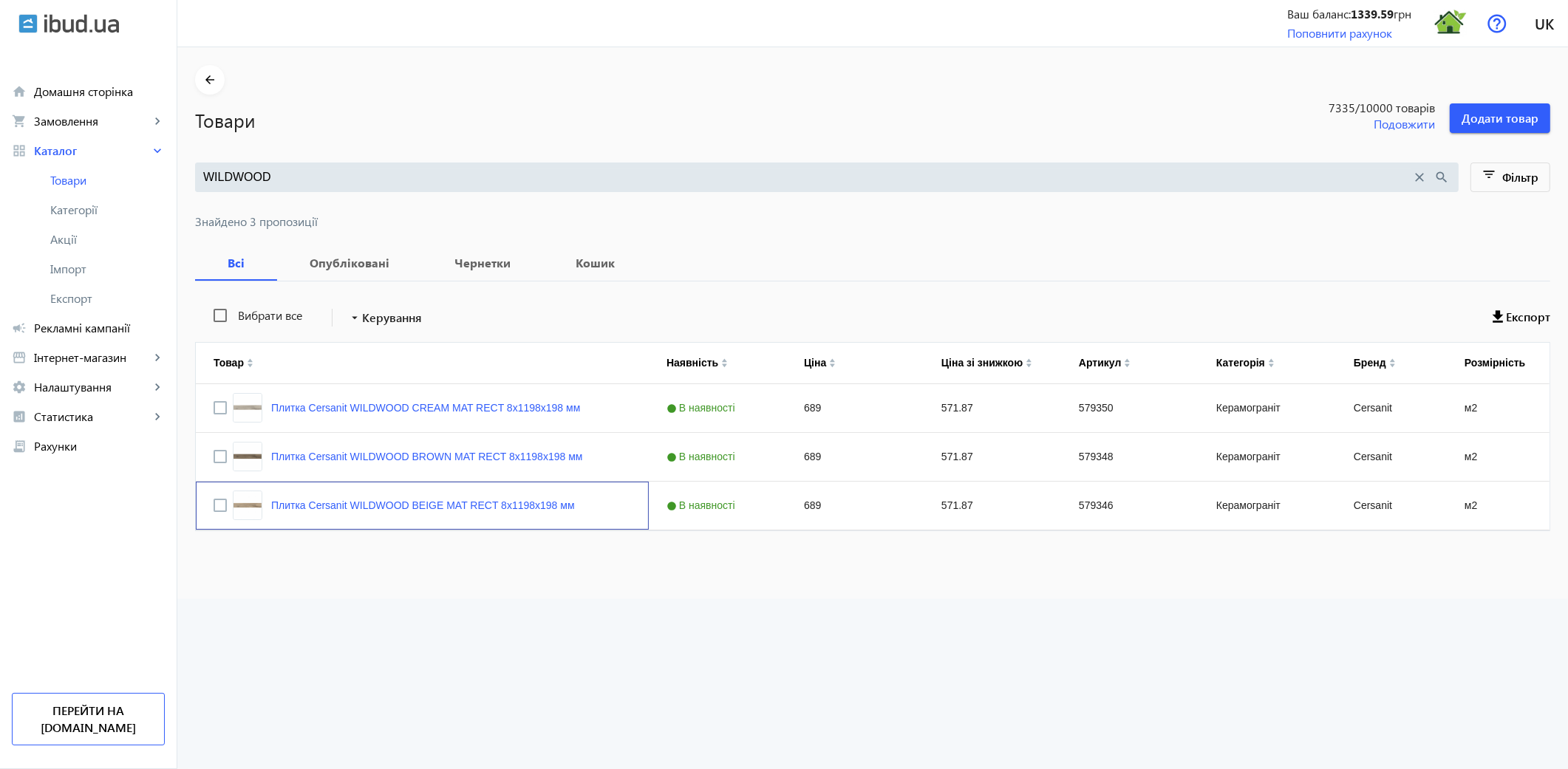
scroll to position [0, 0]
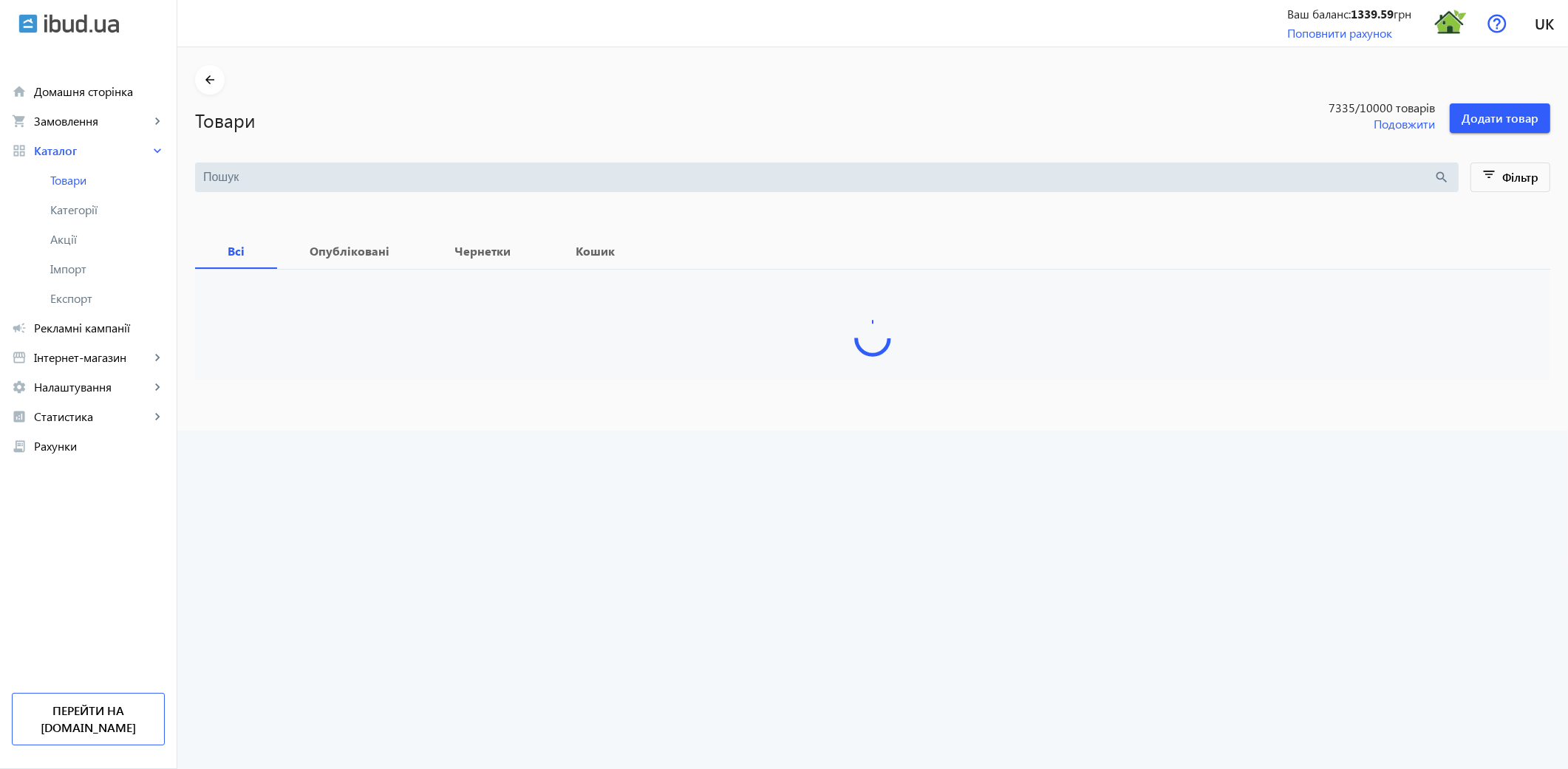
type input "WILDWOOD"
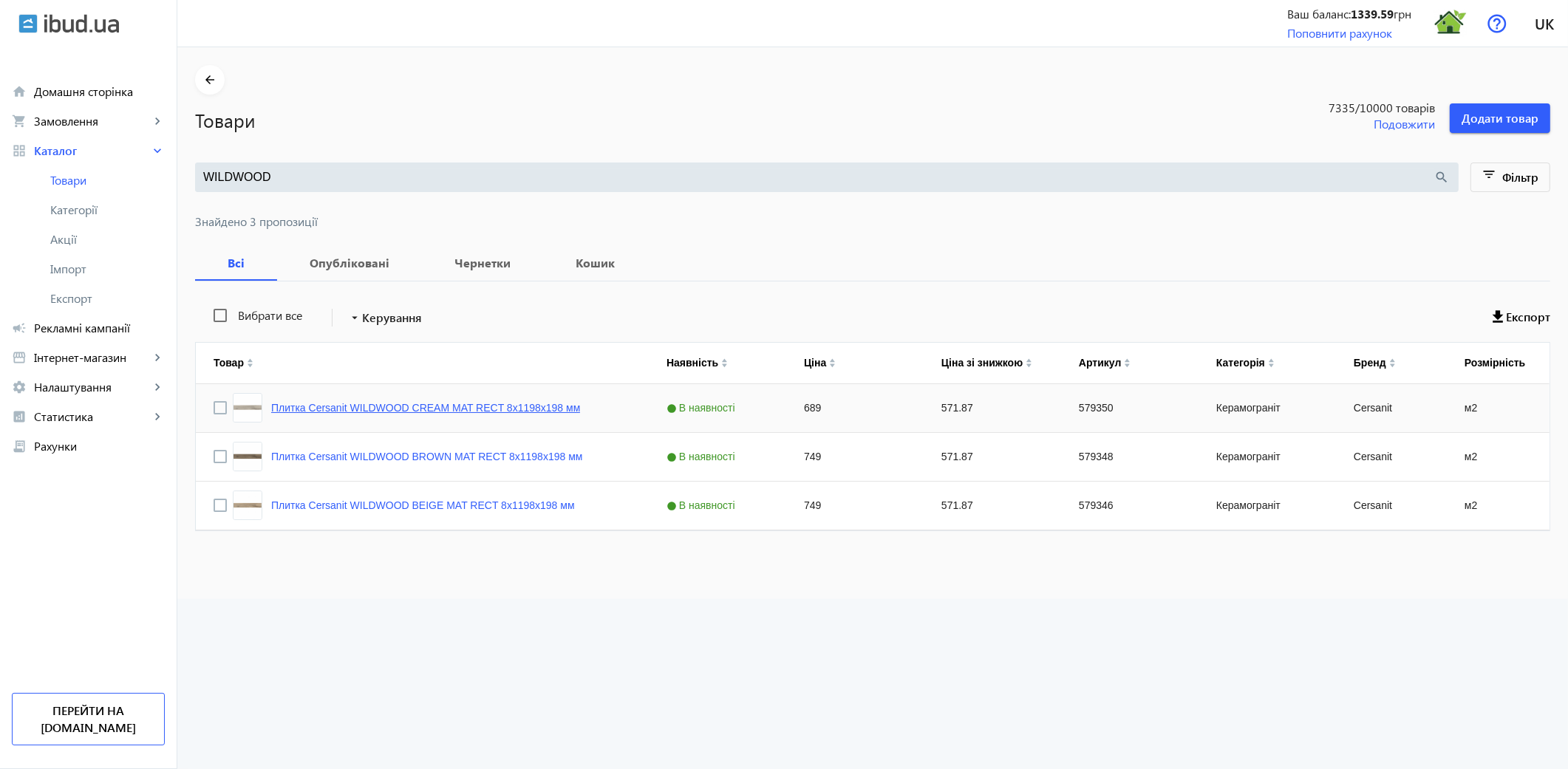
click at [421, 408] on link "Плитка Cersanit WILDWOOD CREAM MAT RECT 8х1198х198 мм" at bounding box center [426, 408] width 309 height 12
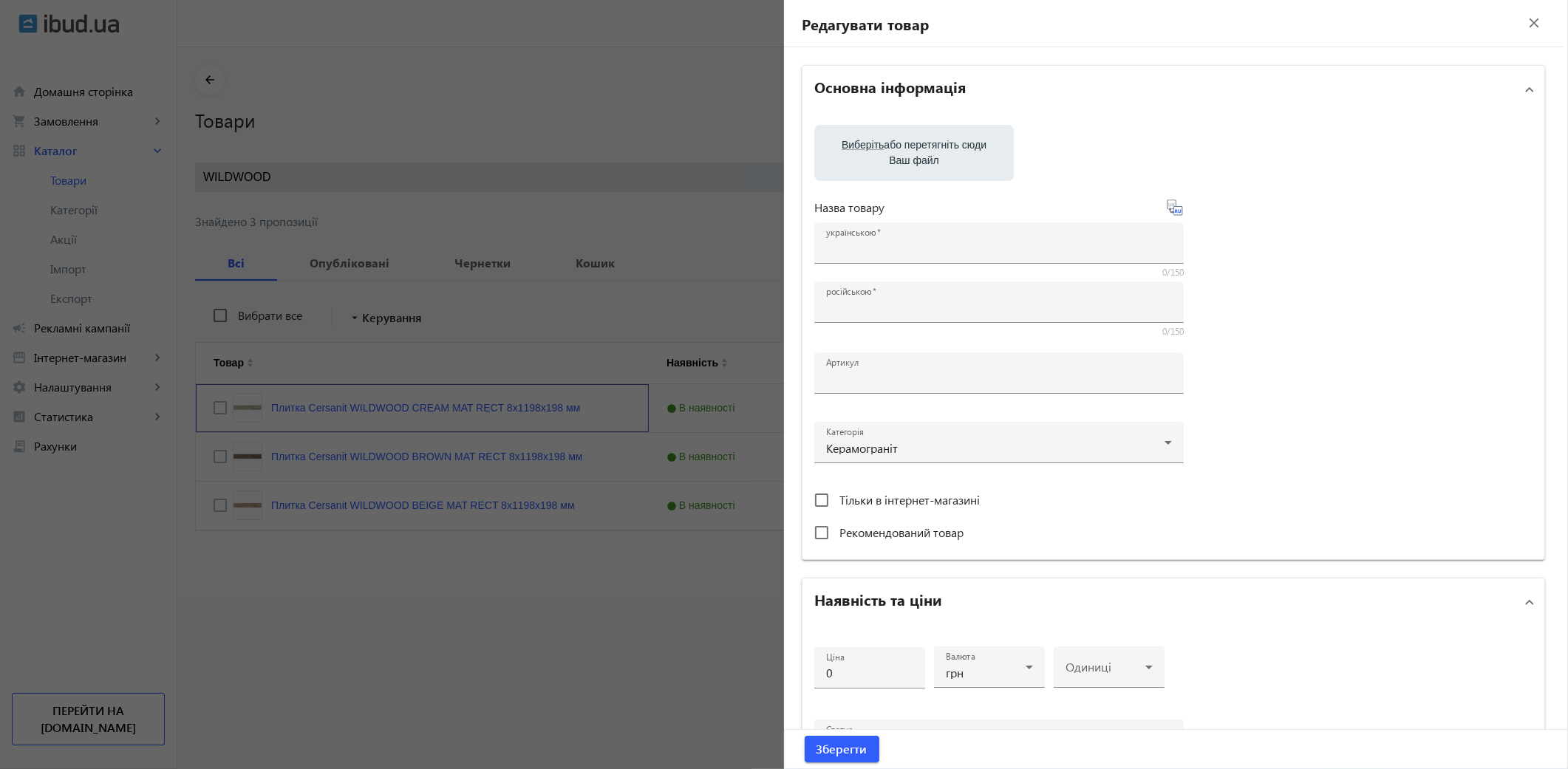
type input "Плитка Cersanit WILDWOOD CREAM MAT RECT 8х1198х198 мм"
type input "579350"
type input "689"
type input "1"
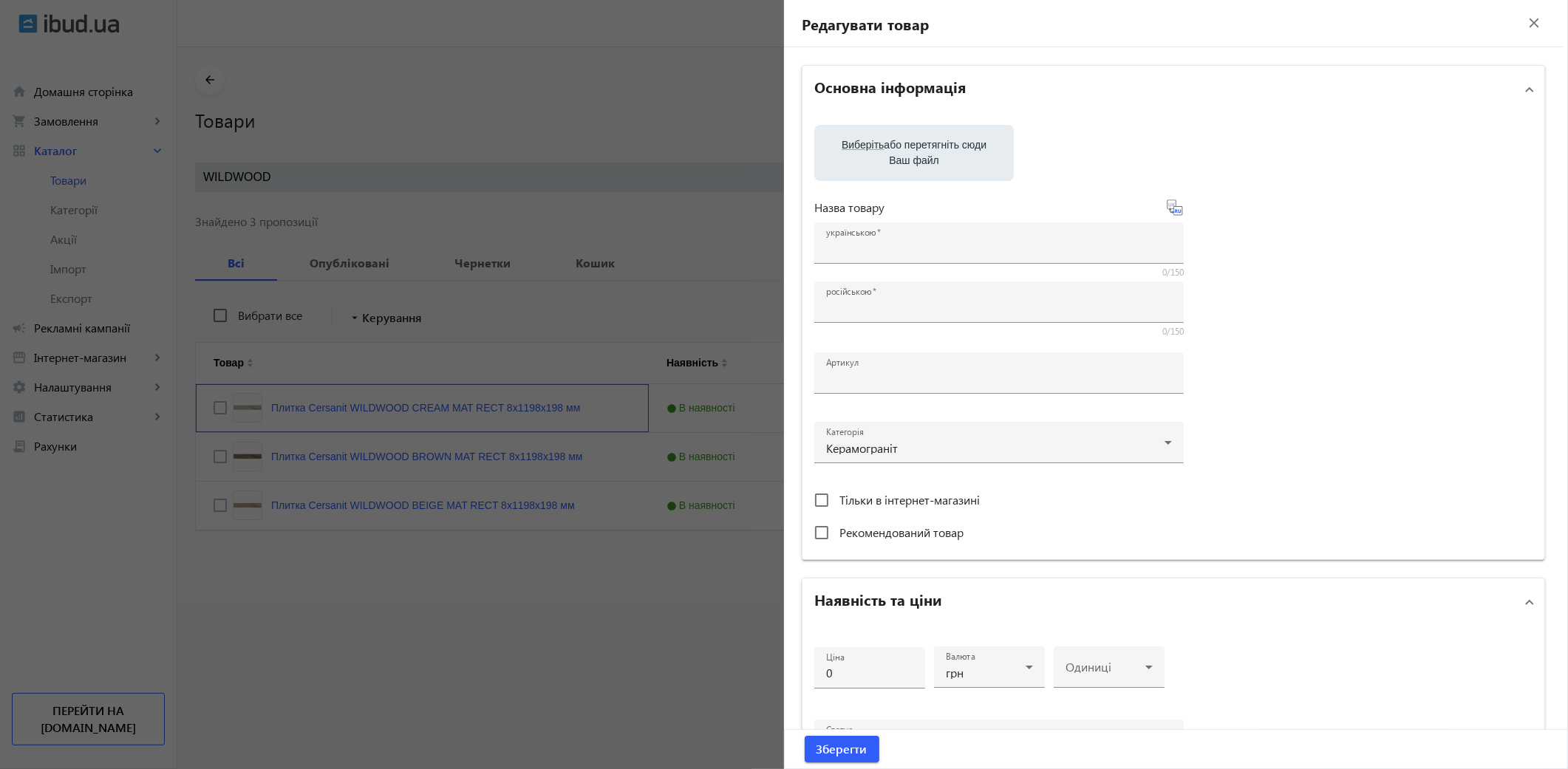
type input "Плитка Cersanit WILDWOOD CREAM MAT RECT 8х1198х198 мм"
type textarea "Плитка Cersanit WILDWOOD CREAM MAT RECT 8х1198х198 мм купити в компанії Термодо…"
type textarea "Плитка Cersanit WILDWOOD CREAM MAT RECT 8х1198х198 мм купить в компании Термодо…"
type input "плитка, плитка для дому, керамограніт, керамогранітна плитка, плитка для підлог…"
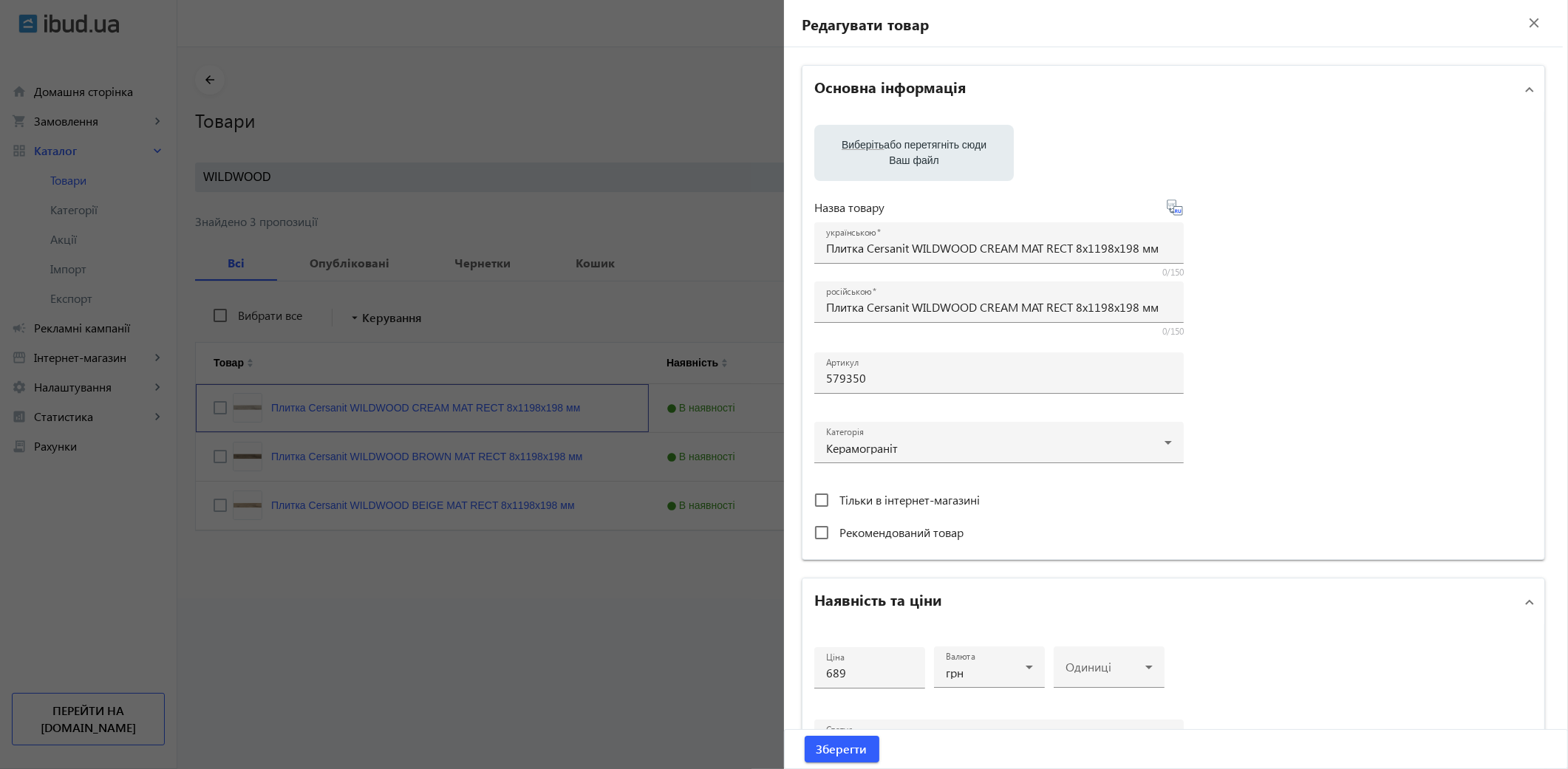
type input "плитка, плитка для дома, керамогранит, керамогранитная плитка, напольная плитка…"
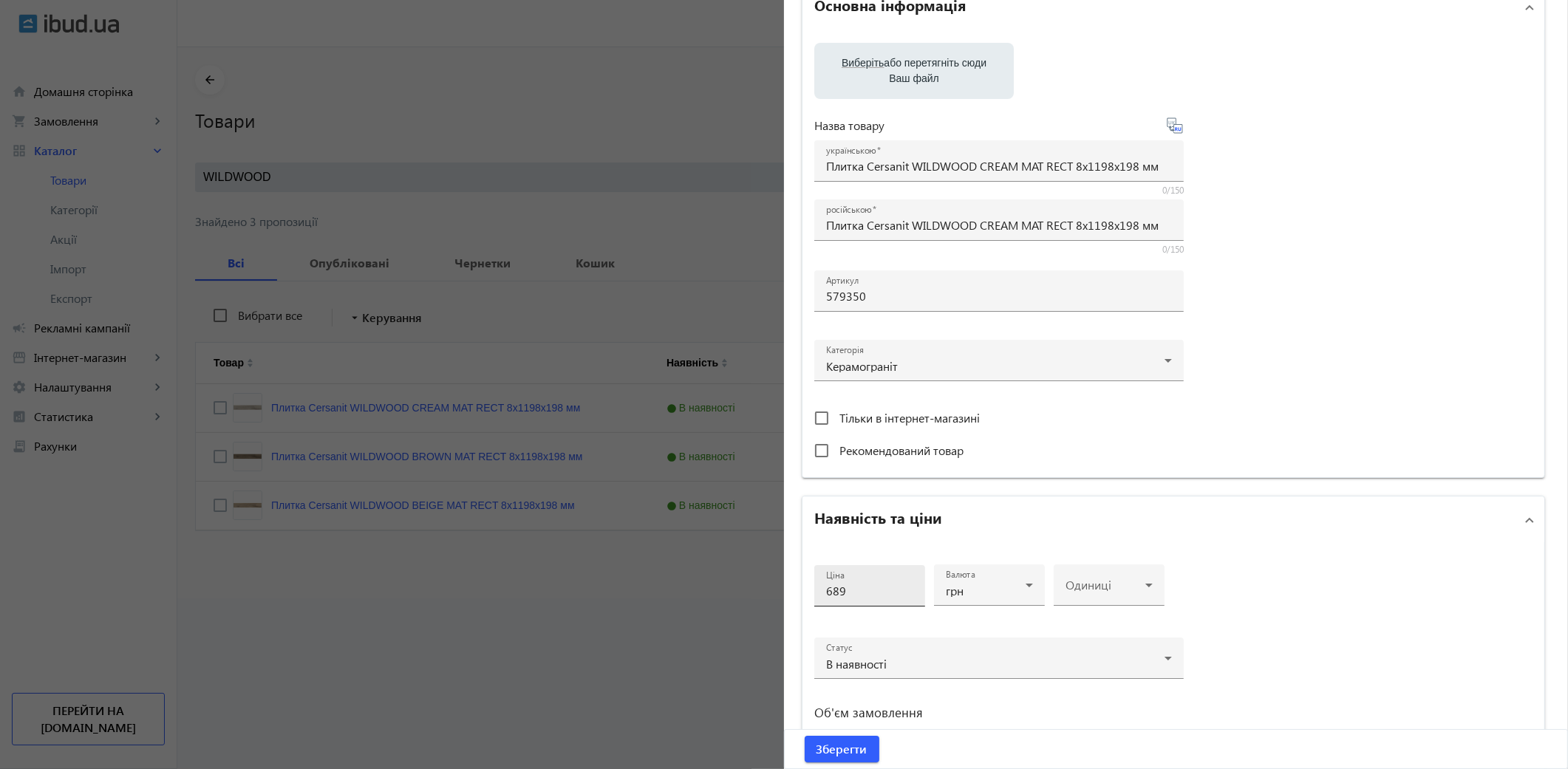
click at [855, 587] on input "689" at bounding box center [869, 591] width 87 height 16
type input "6"
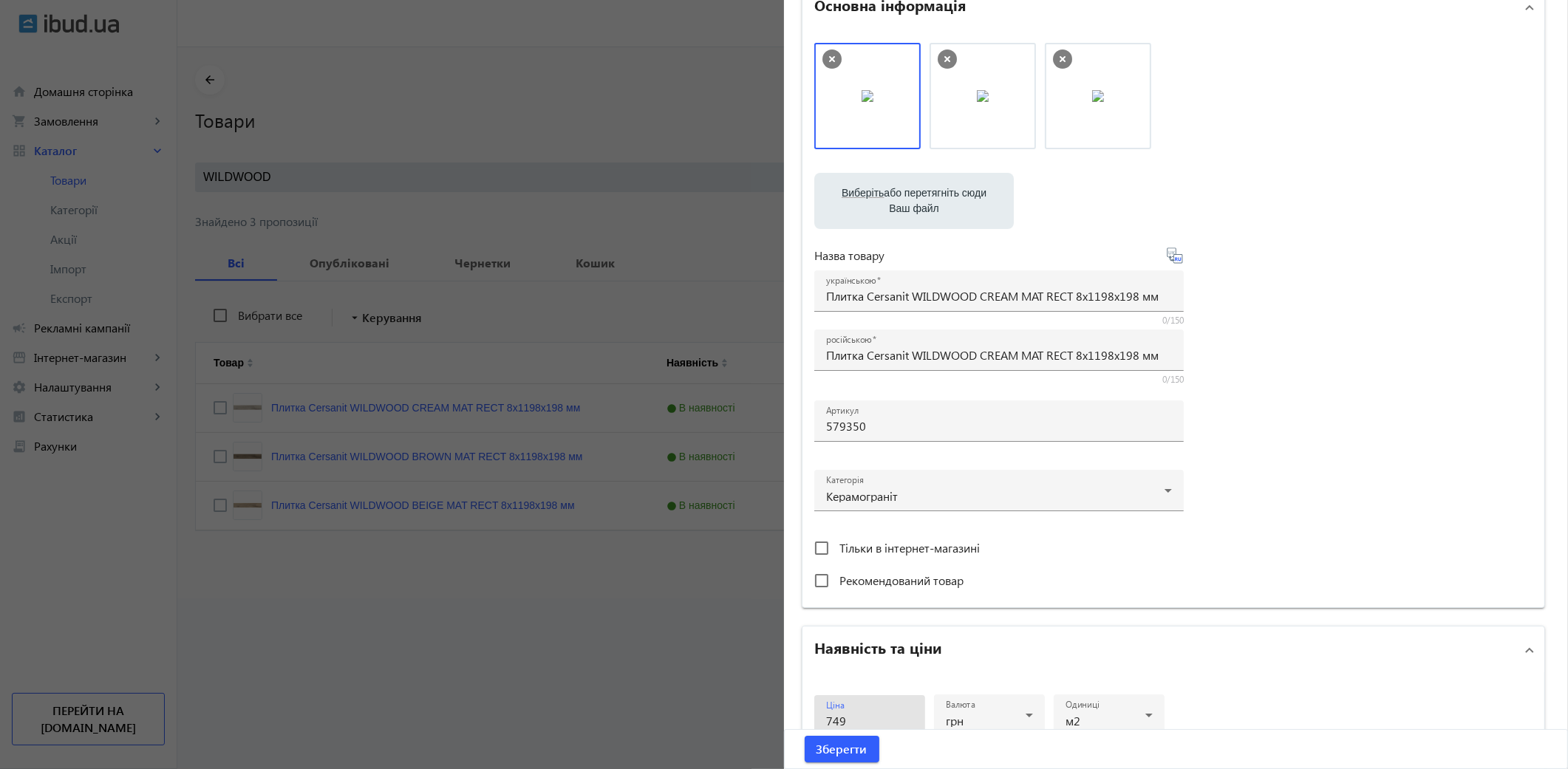
type input "749"
click at [805, 736] on button "Зберегти" at bounding box center [842, 749] width 75 height 26
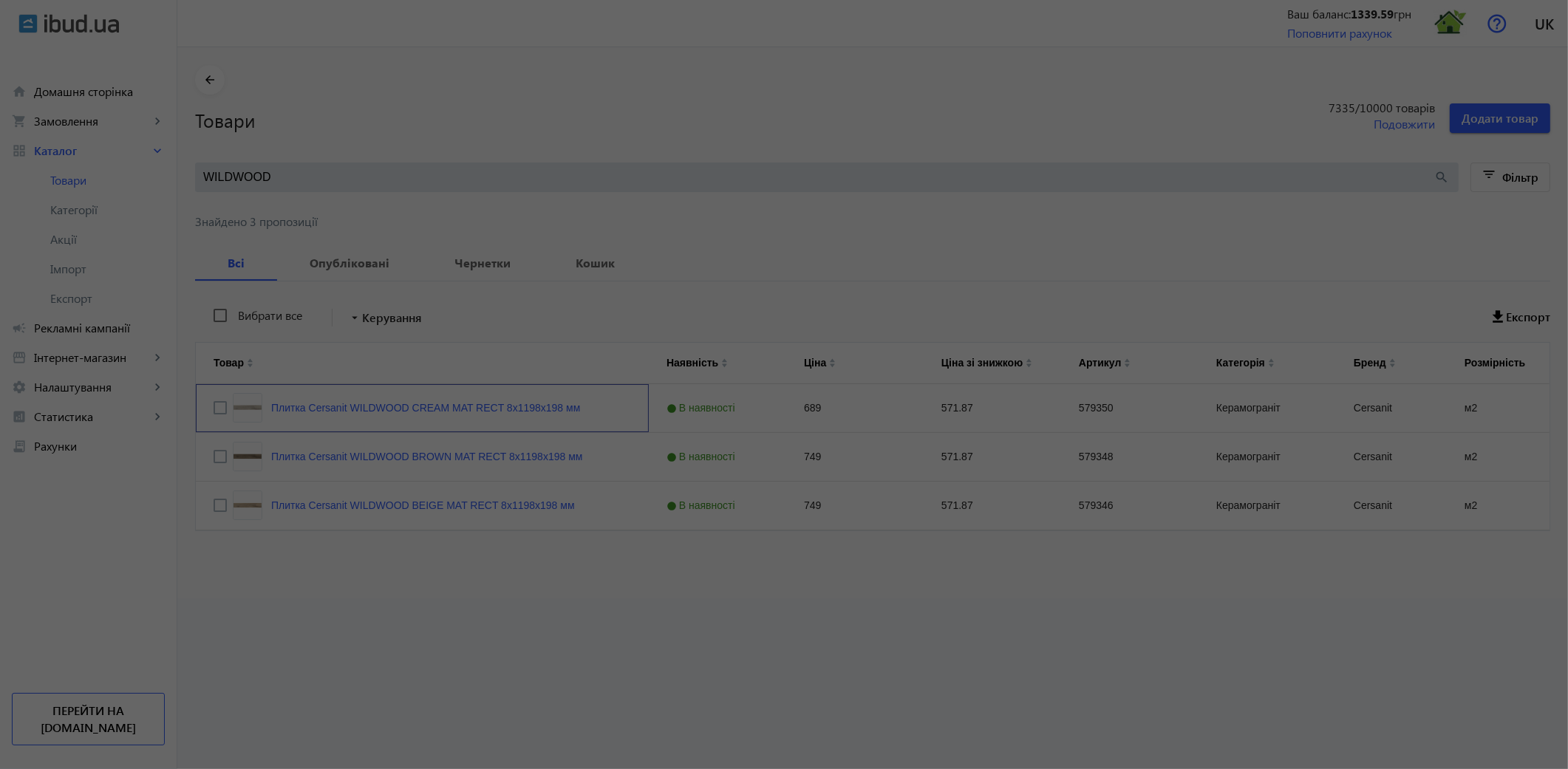
scroll to position [0, 0]
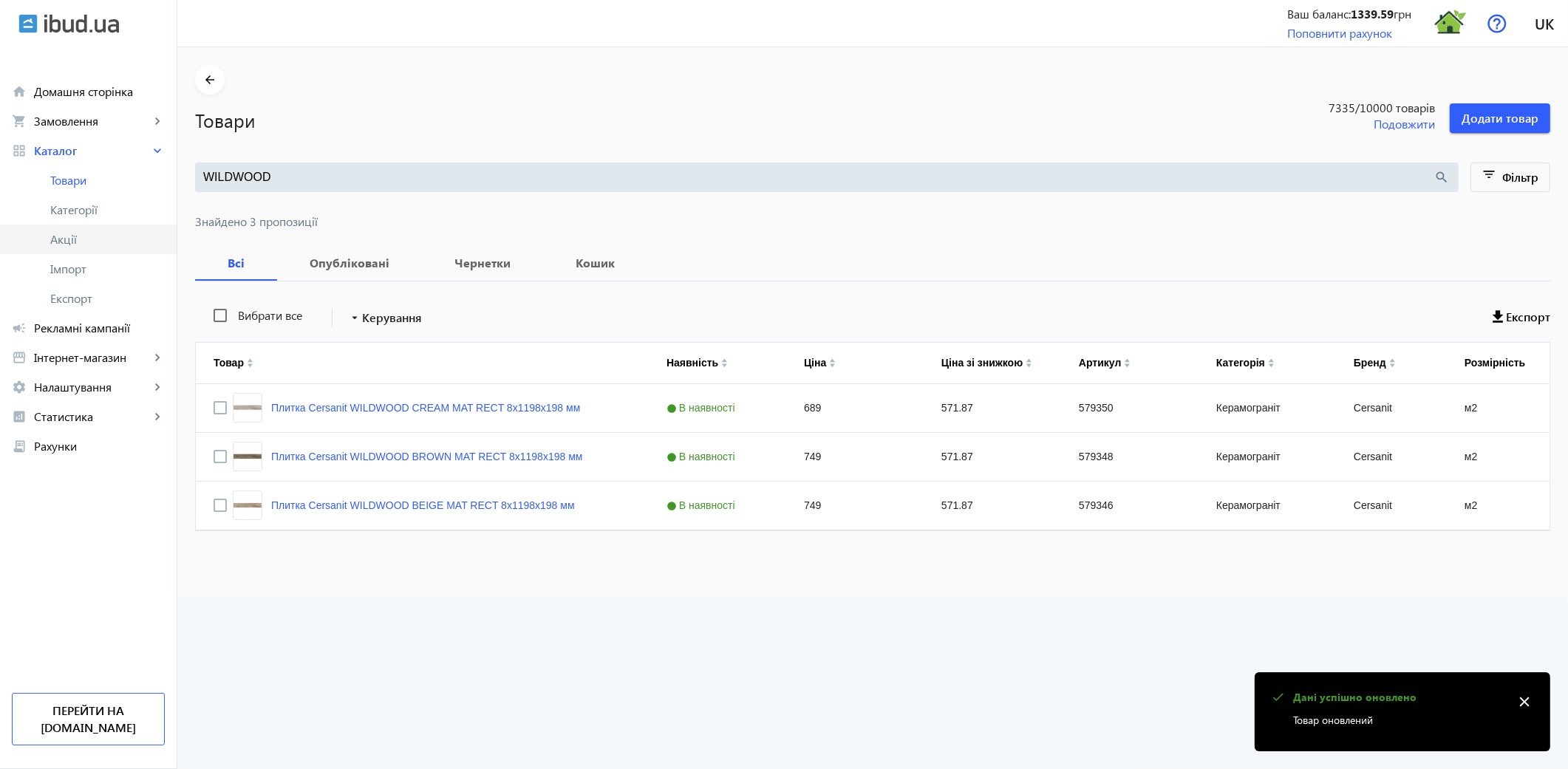
click at [72, 240] on span "Акції" at bounding box center [107, 240] width 114 height 15
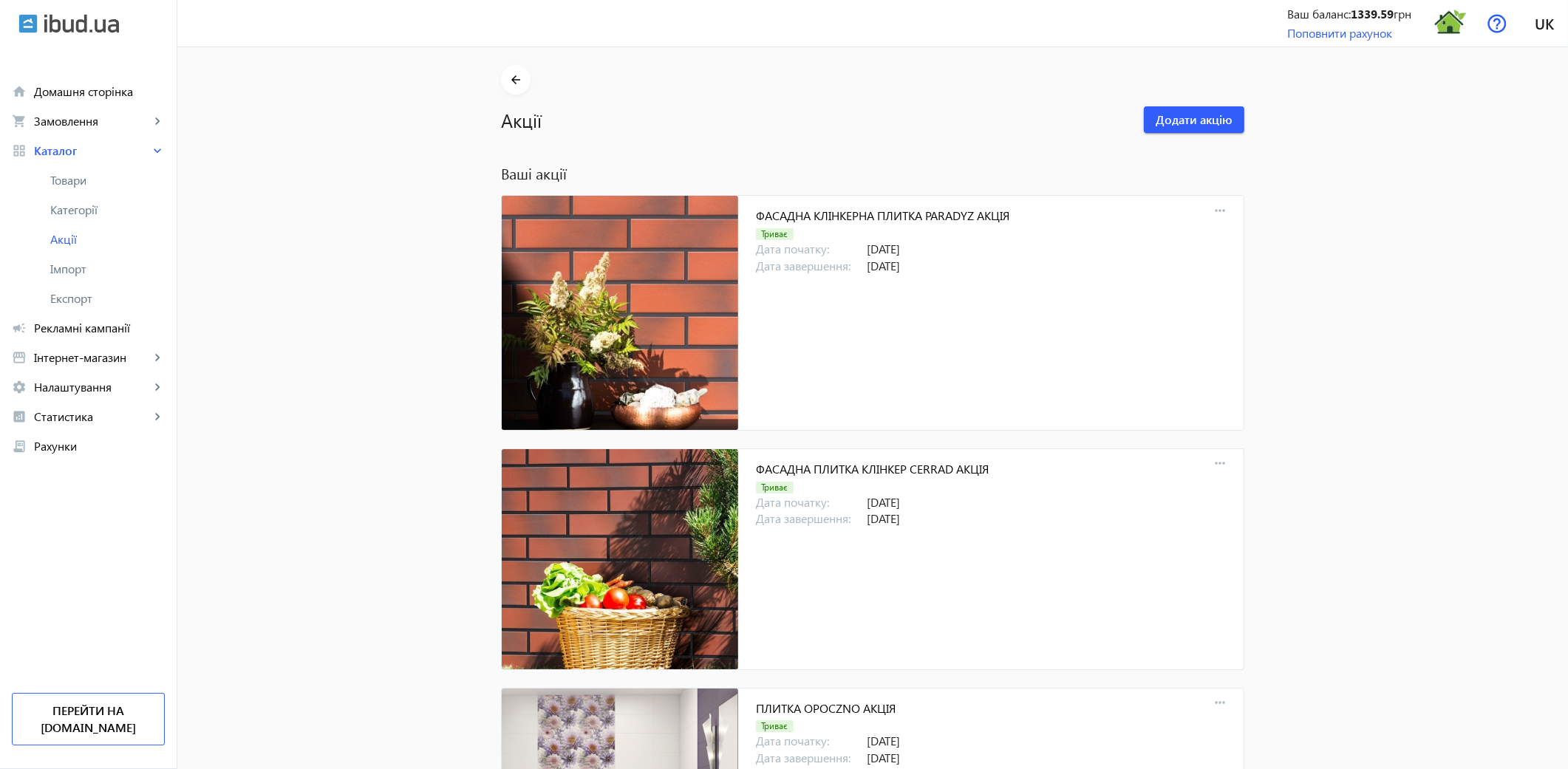
scroll to position [2953, 0]
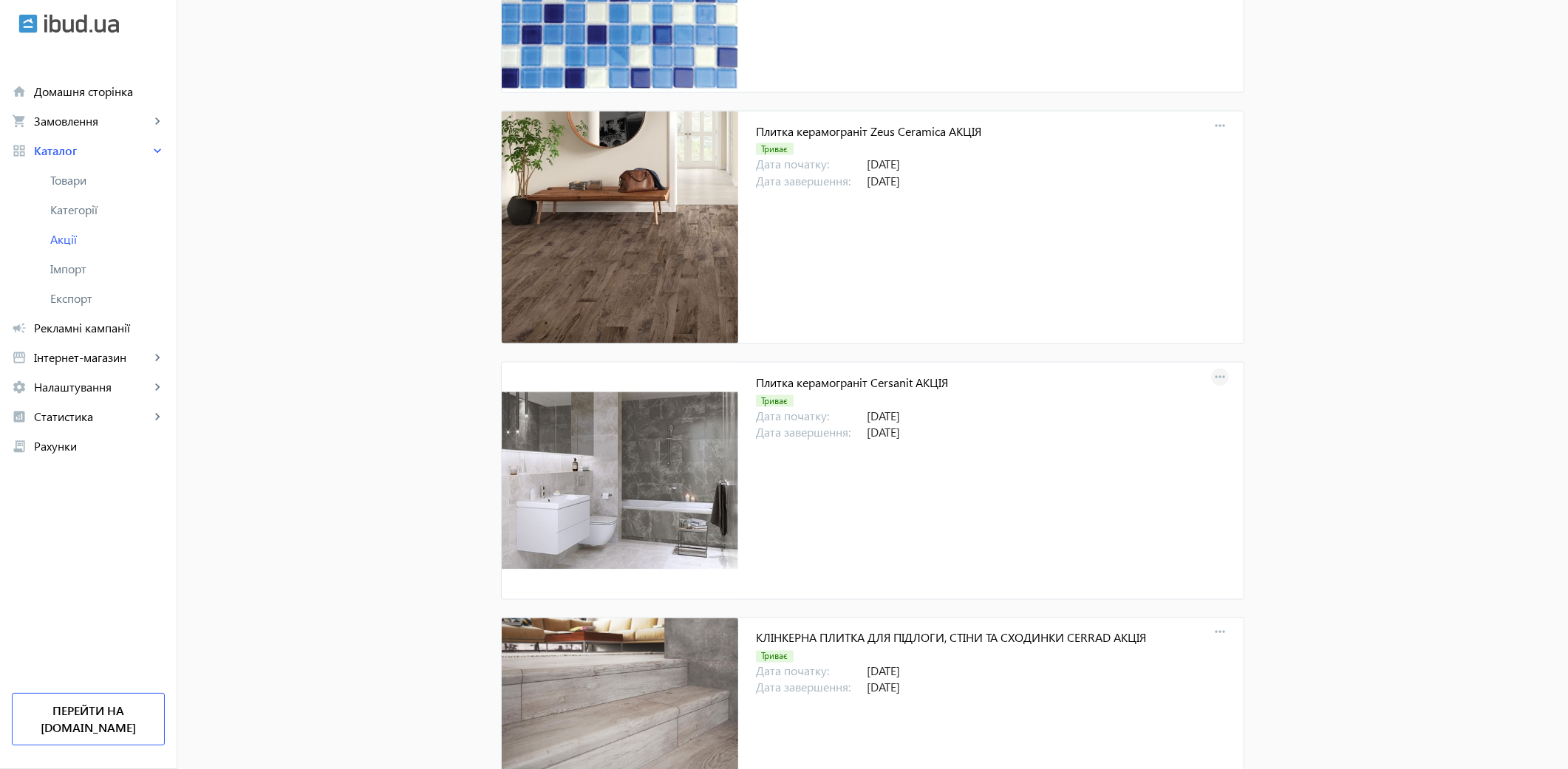
click at [1217, 380] on mat-icon "more_horiz" at bounding box center [1219, 377] width 20 height 20
click at [1294, 482] on span "Зняти з публікації" at bounding box center [1315, 482] width 123 height 12
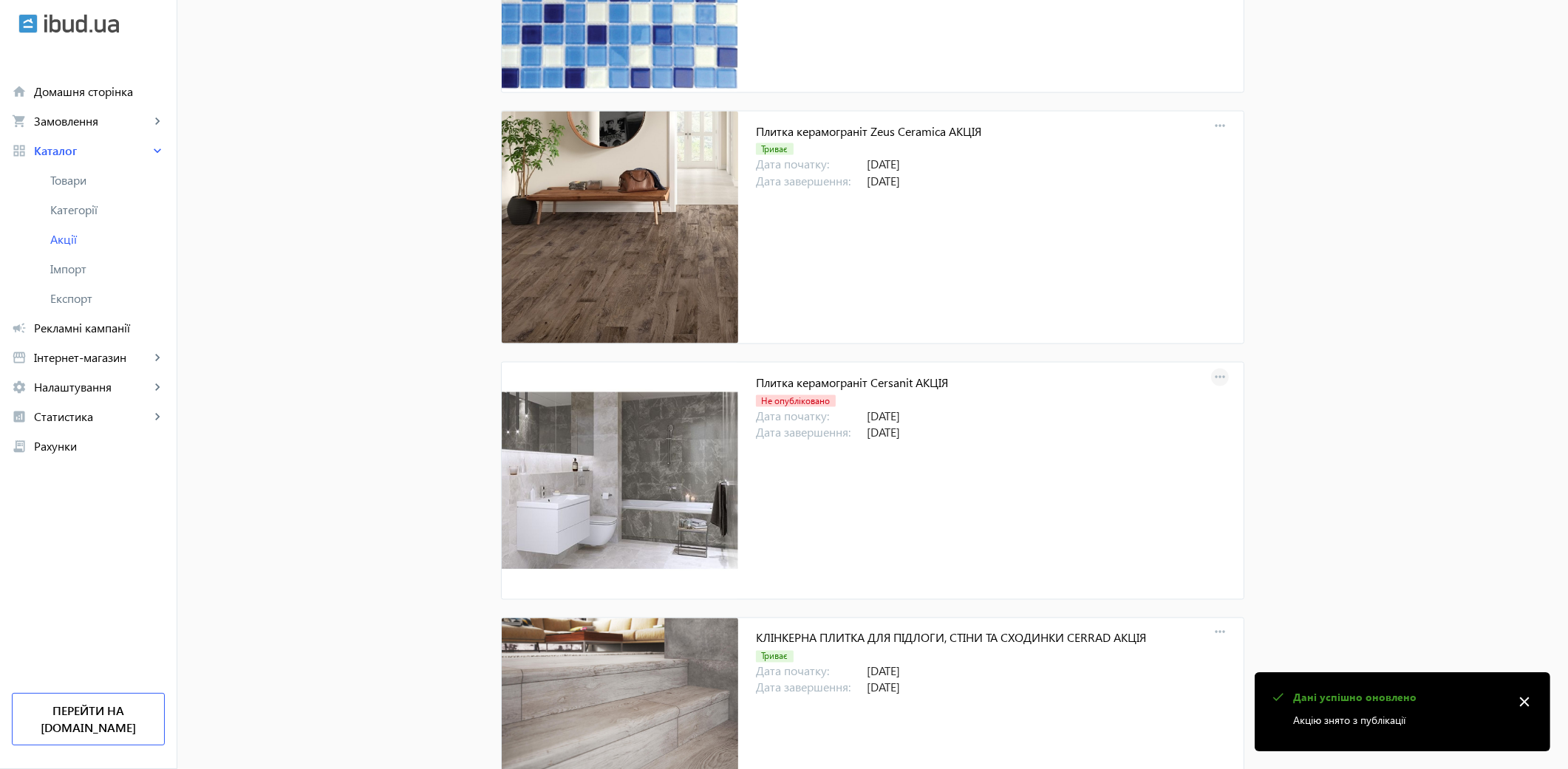
click at [1223, 380] on mat-icon "more_horiz" at bounding box center [1219, 377] width 20 height 20
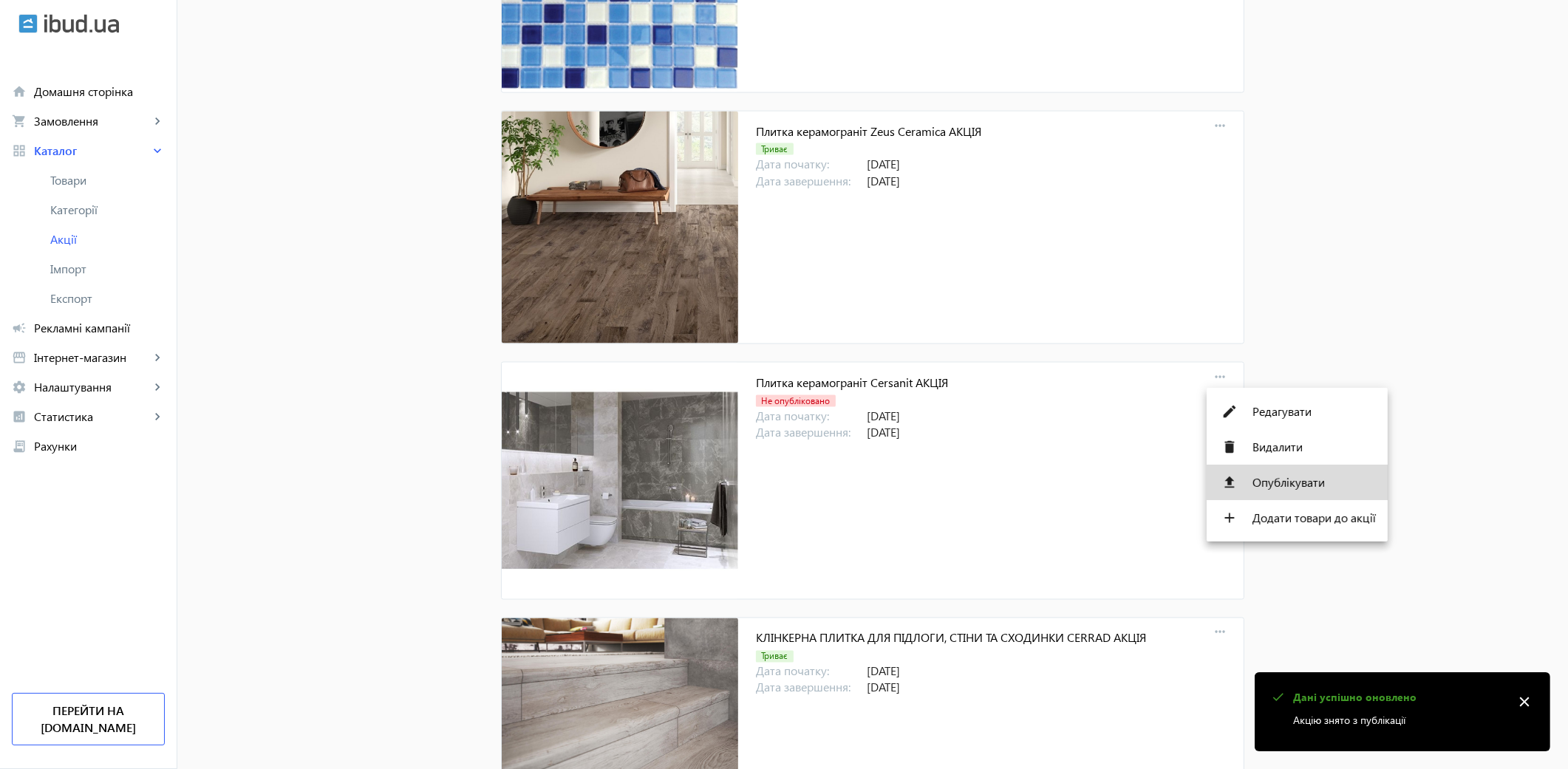
click at [1274, 476] on span "Опублікувати" at bounding box center [1315, 482] width 123 height 12
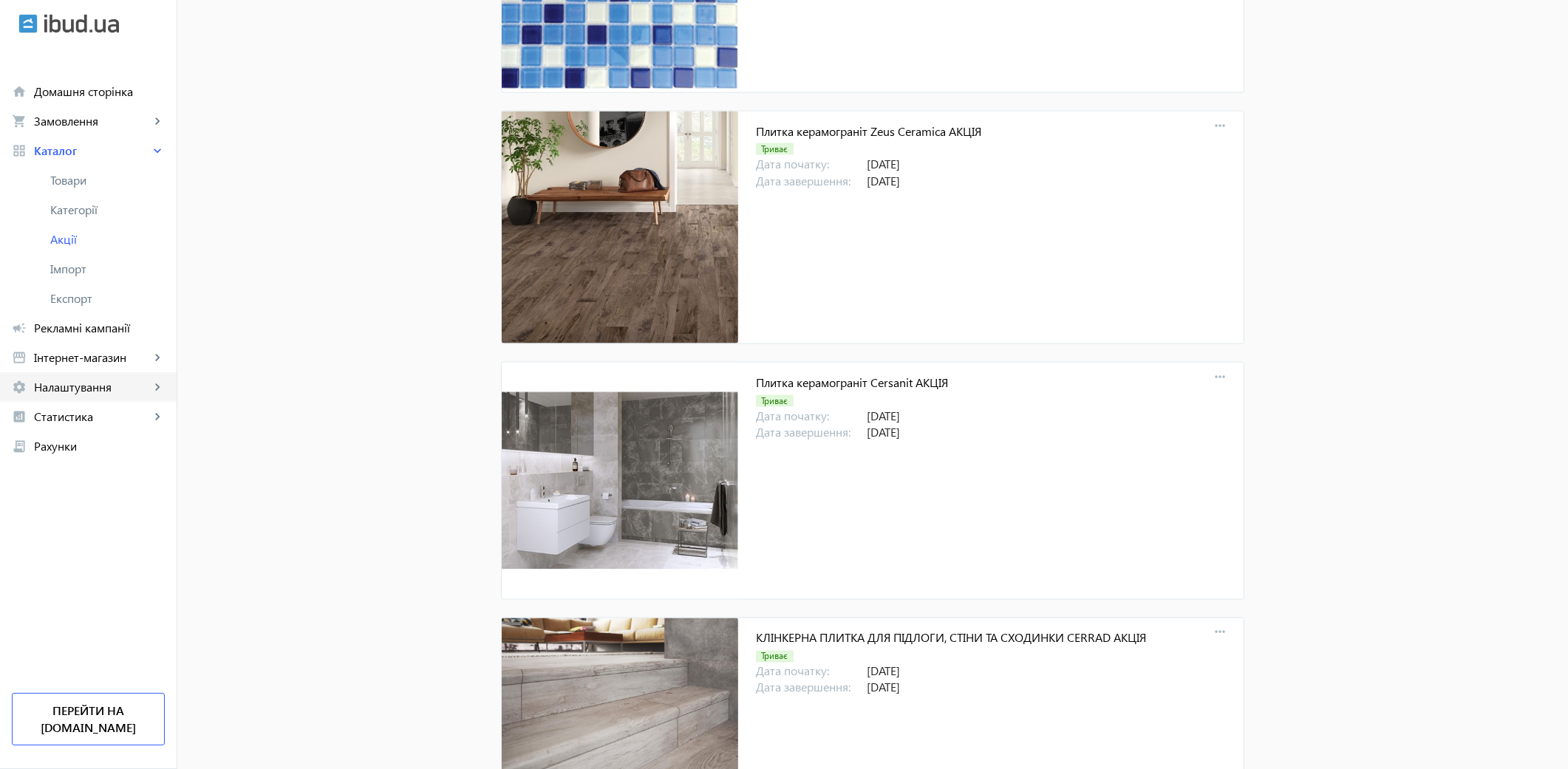
click at [75, 390] on span "Налаштування" at bounding box center [92, 387] width 116 height 15
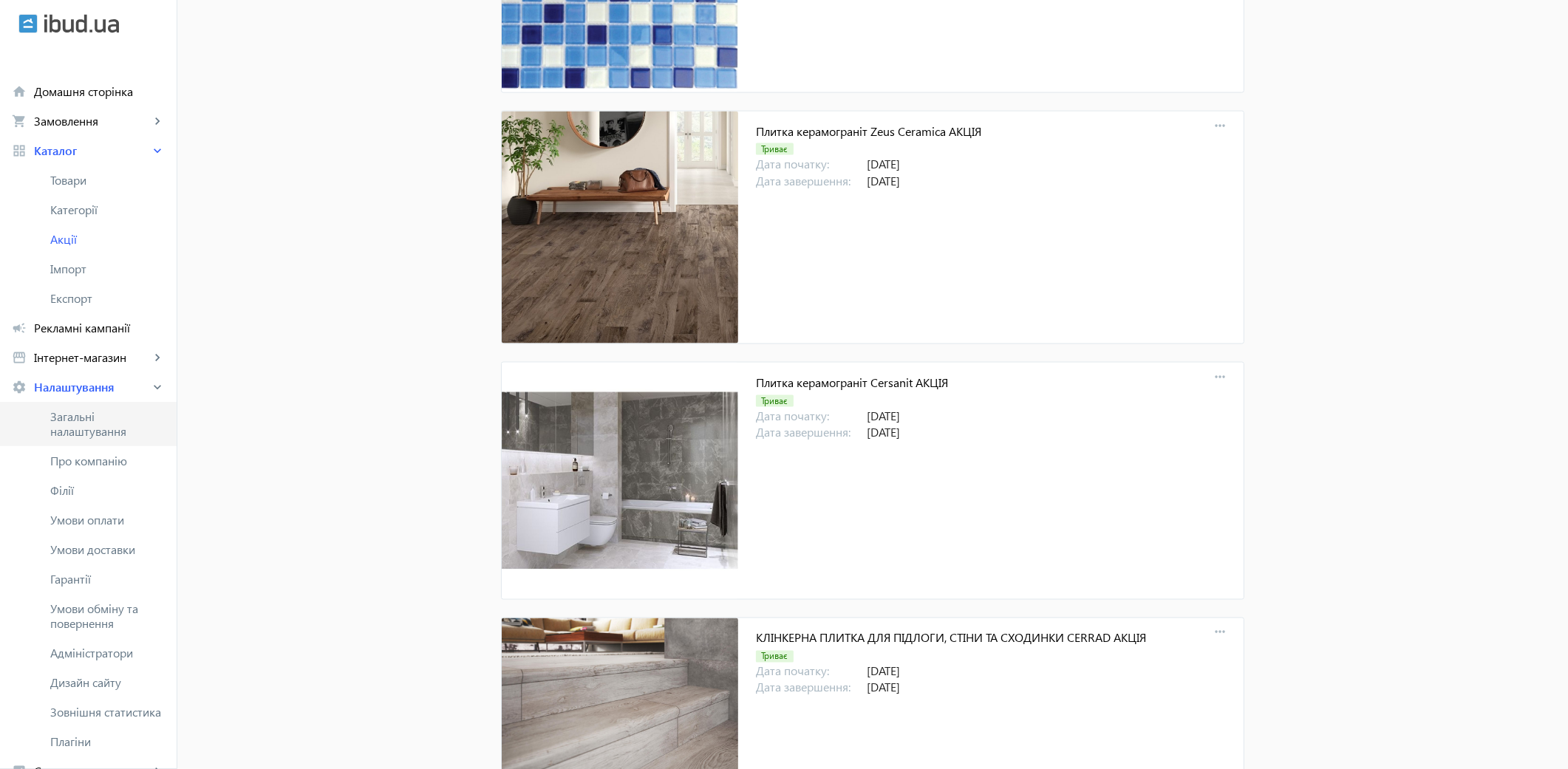
click at [81, 414] on span "Загальні налаштування" at bounding box center [107, 423] width 114 height 29
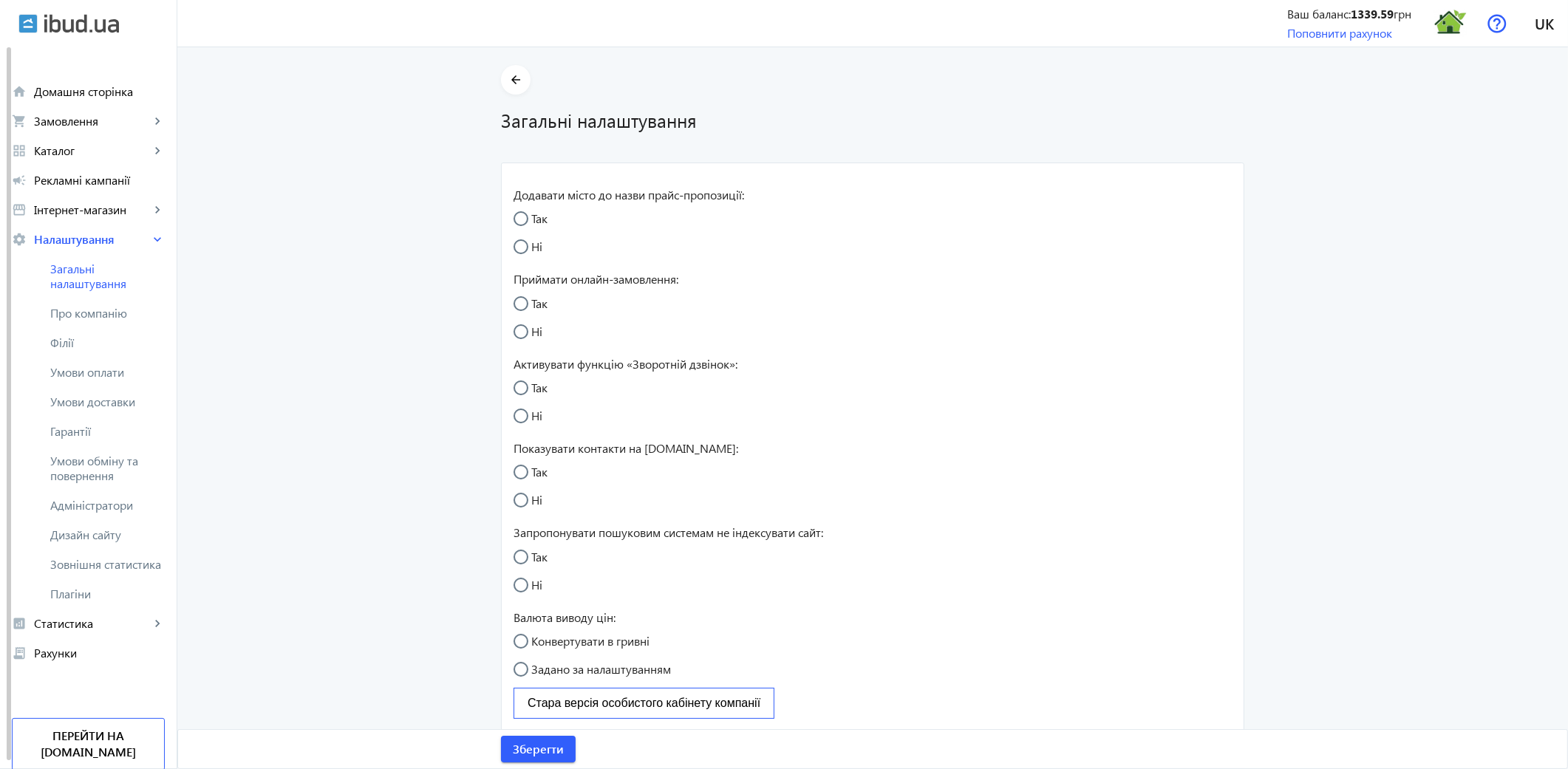
radio input "true"
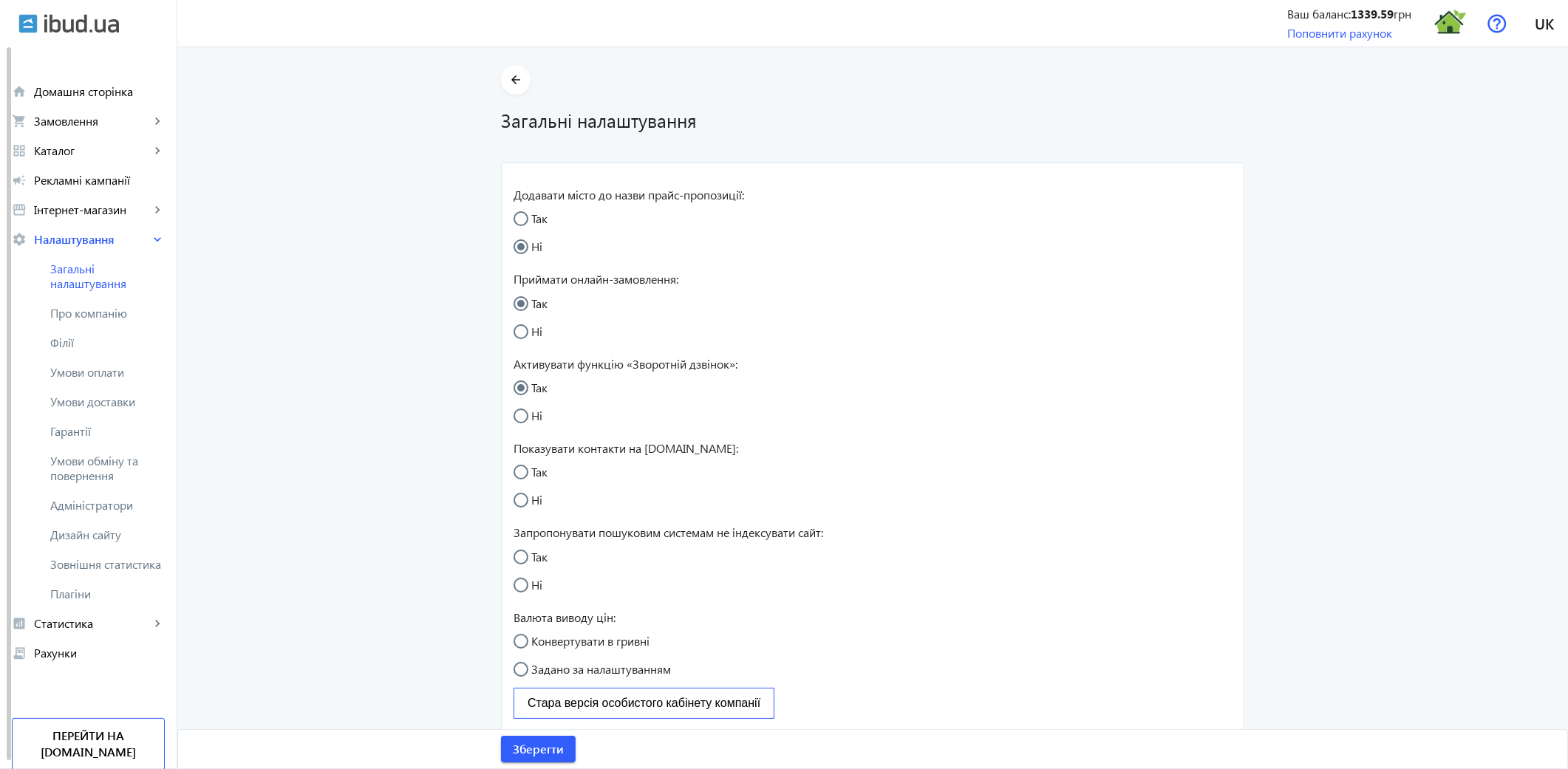
radio input "true"
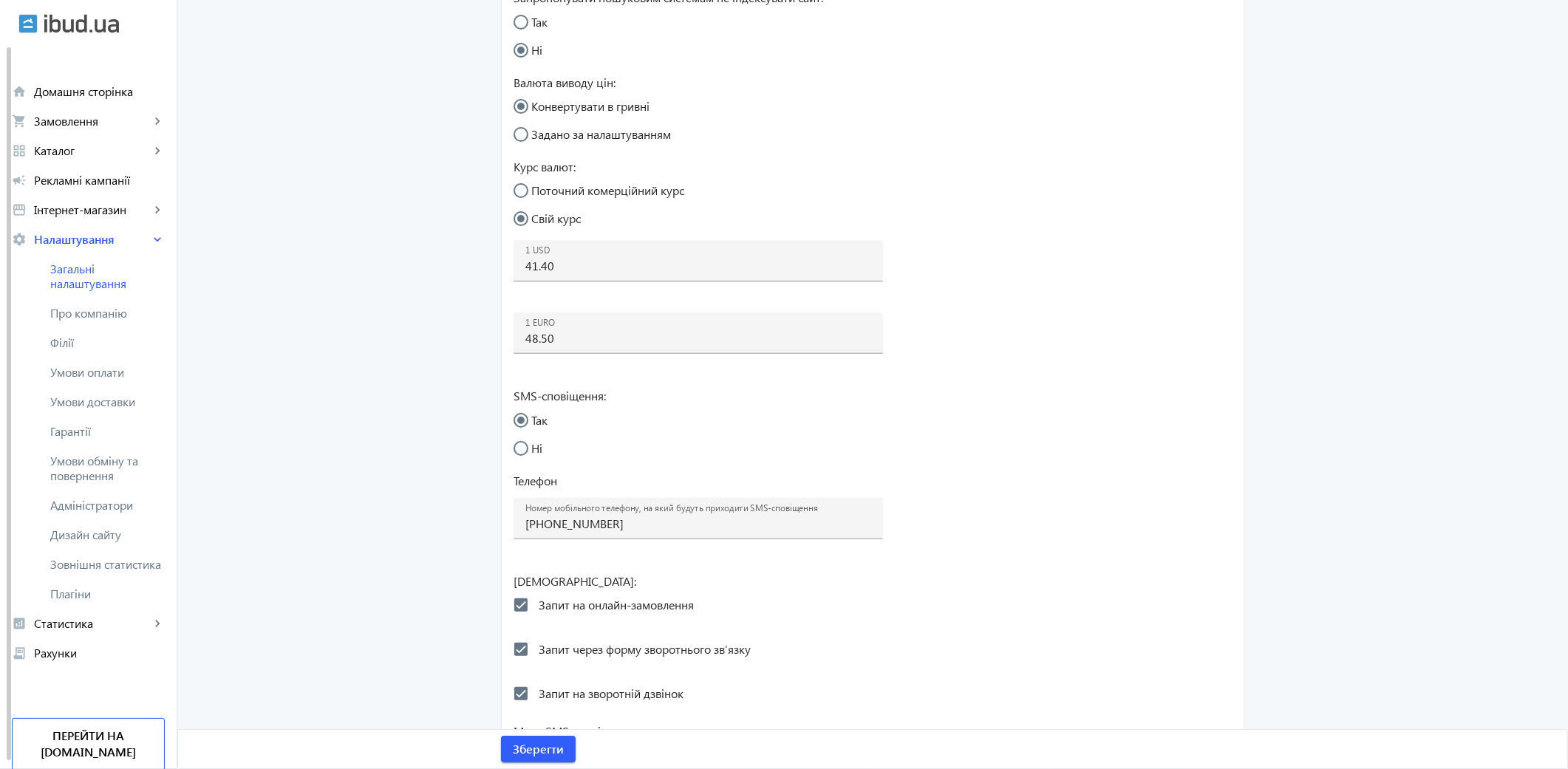
scroll to position [574, 0]
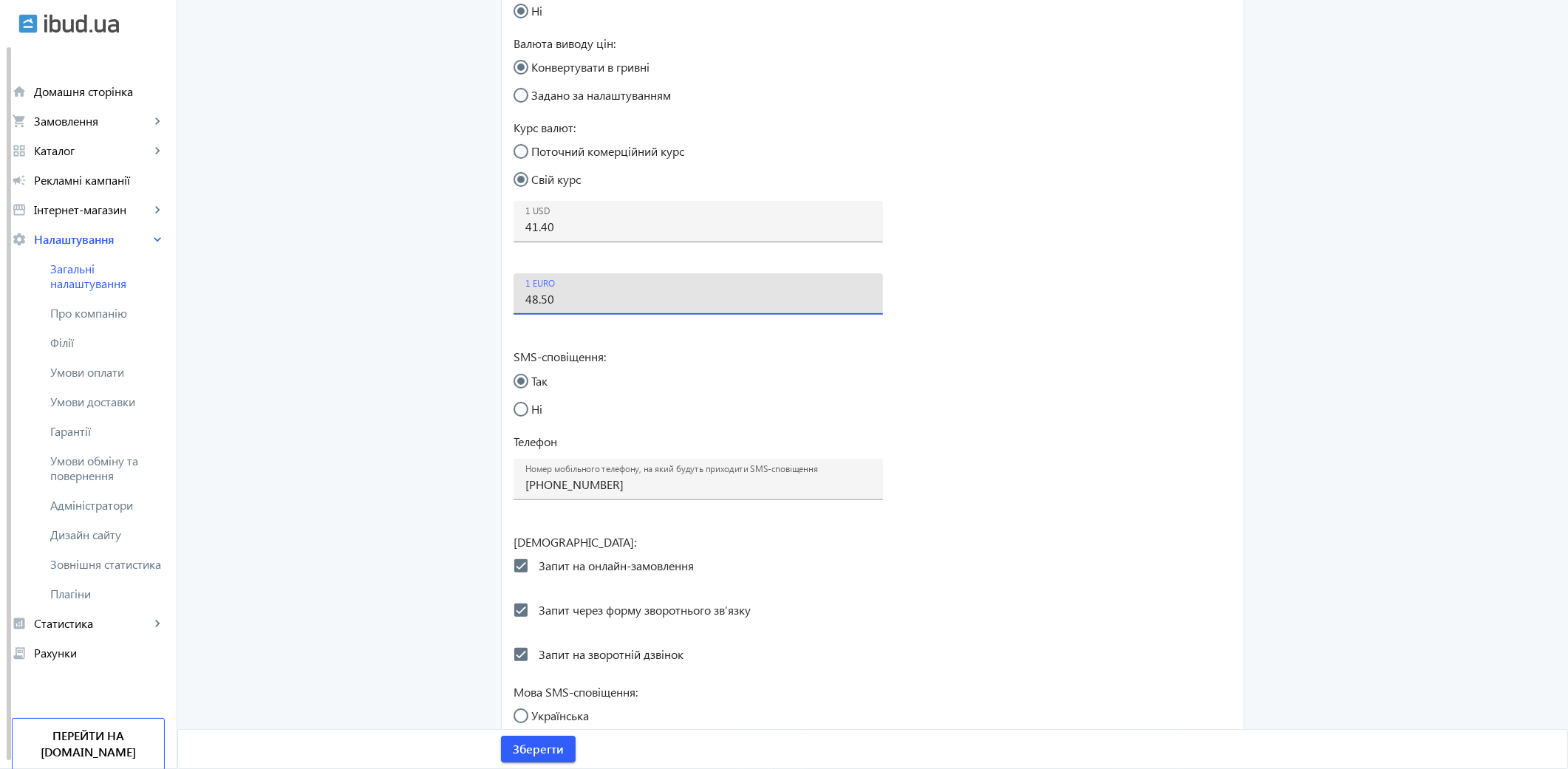
click at [570, 305] on input "48.50" at bounding box center [698, 299] width 346 height 16
type input "48.6"
click at [536, 749] on span "Зберегти" at bounding box center [538, 749] width 51 height 16
